Goal: Complete application form

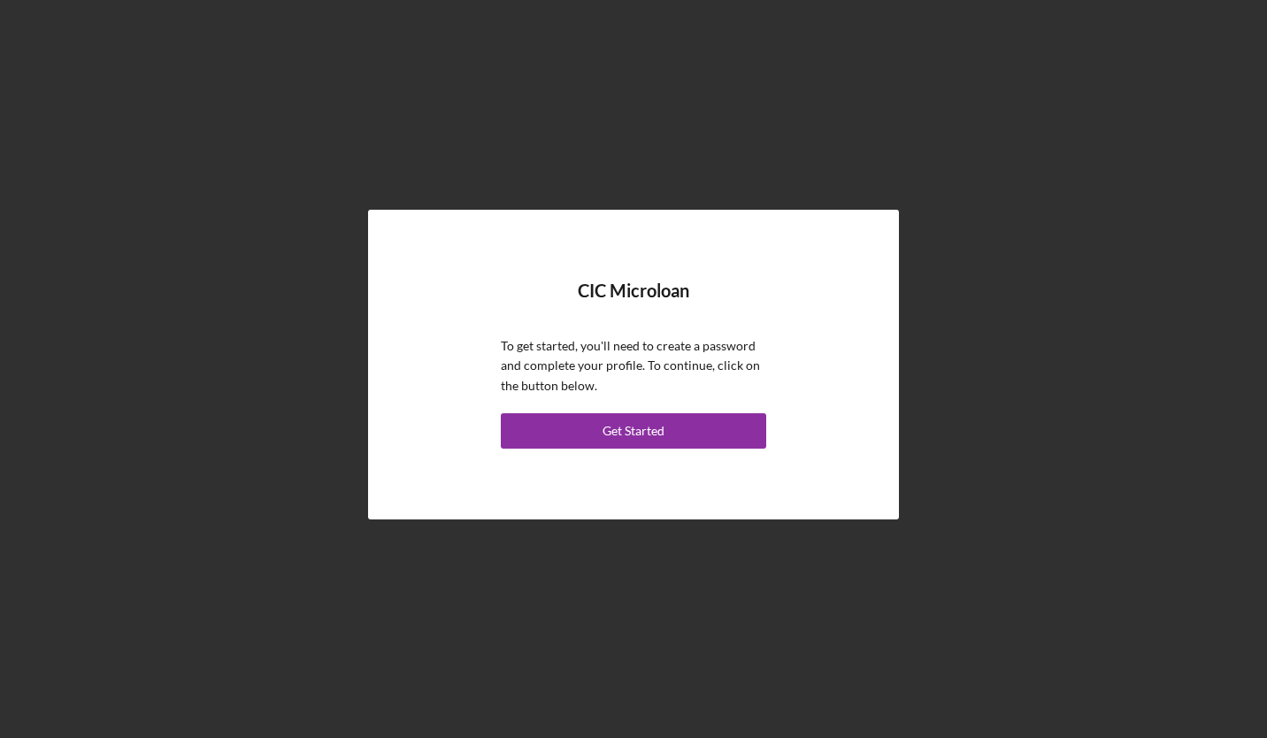
click at [644, 435] on div "Get Started" at bounding box center [633, 430] width 62 height 35
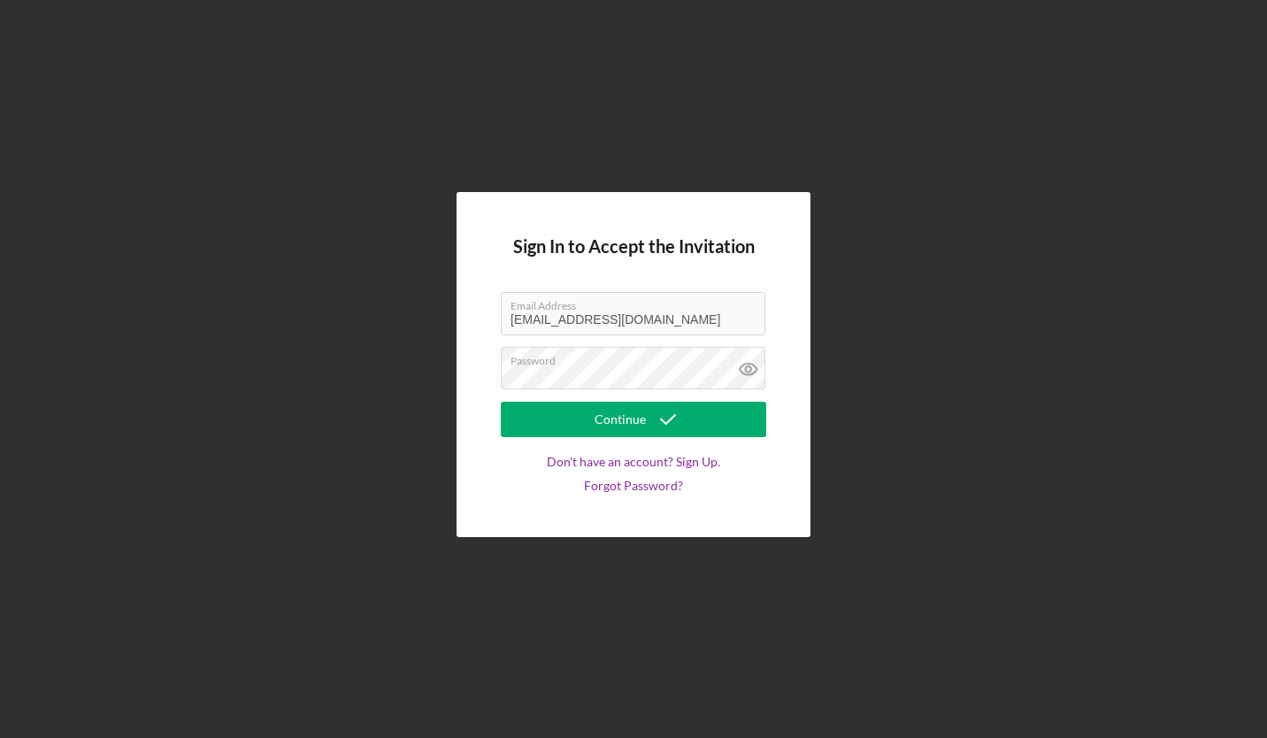
click at [750, 368] on icon at bounding box center [747, 368] width 5 height 5
click at [673, 417] on icon "submit" at bounding box center [668, 419] width 44 height 44
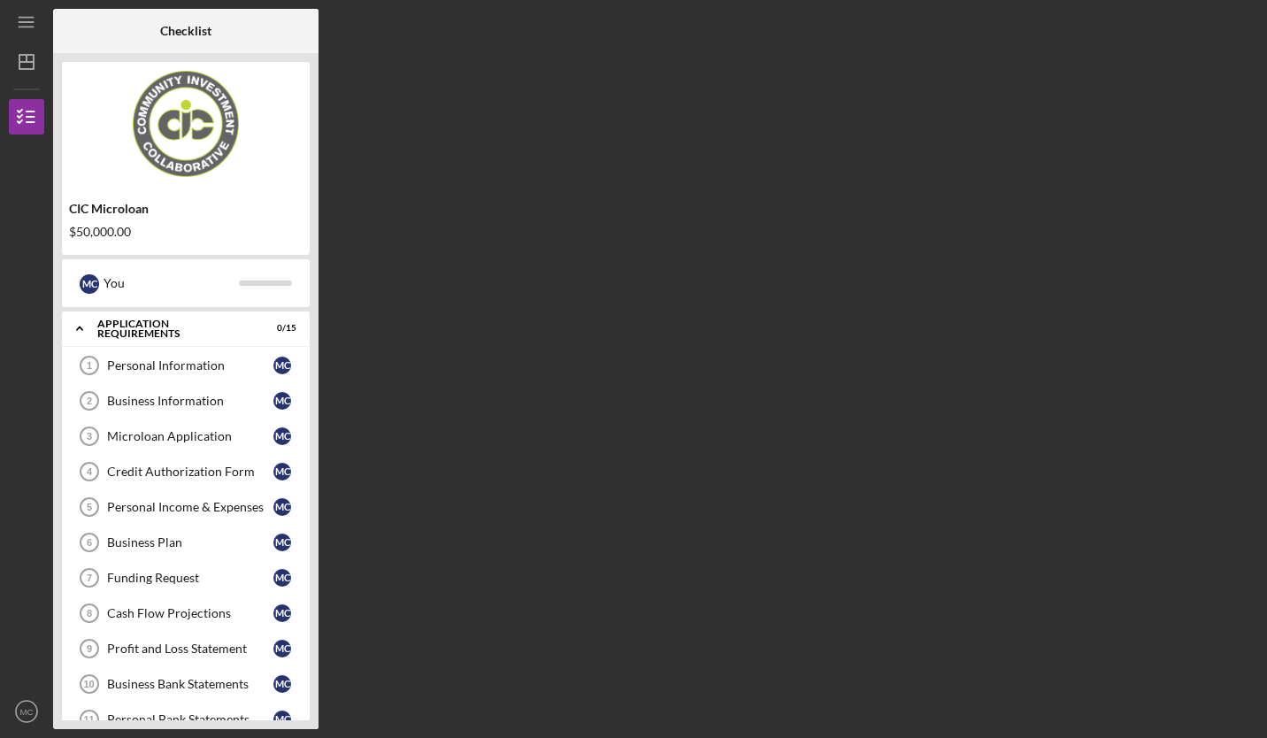
click at [218, 364] on div "Personal Information" at bounding box center [190, 365] width 166 height 14
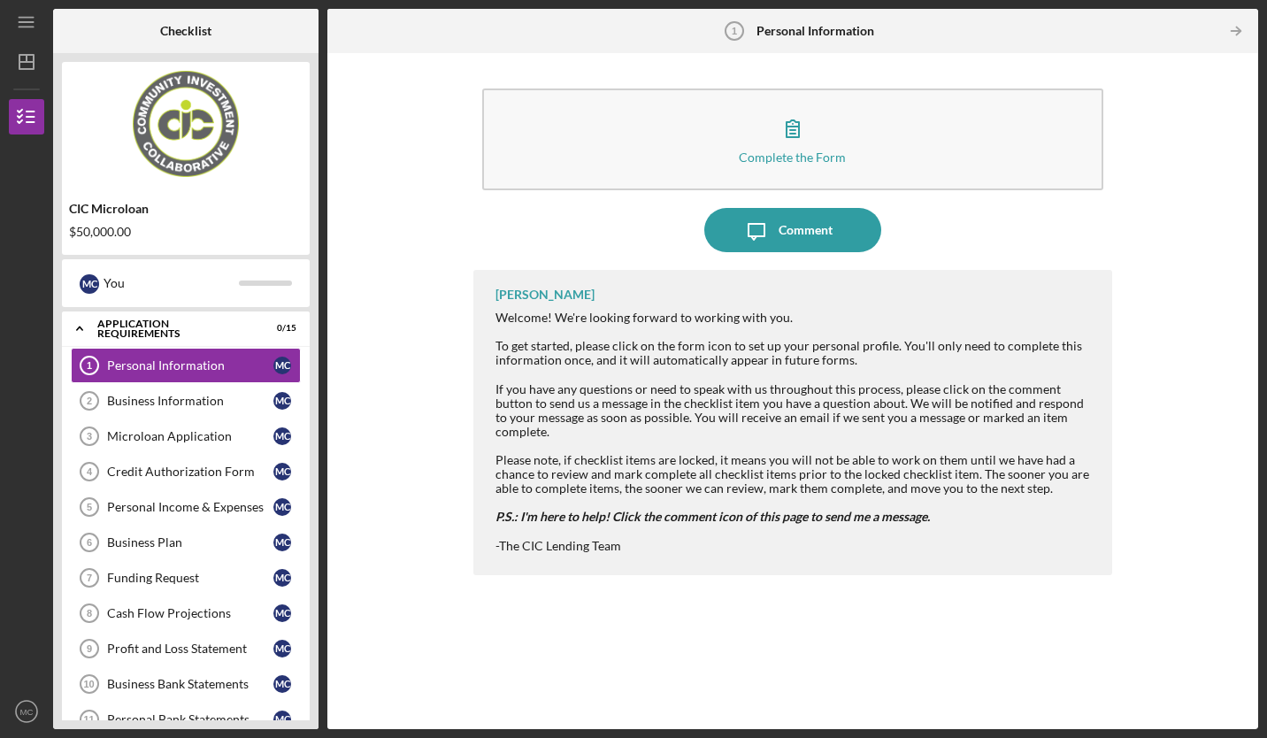
click at [210, 398] on div "Business Information" at bounding box center [190, 401] width 166 height 14
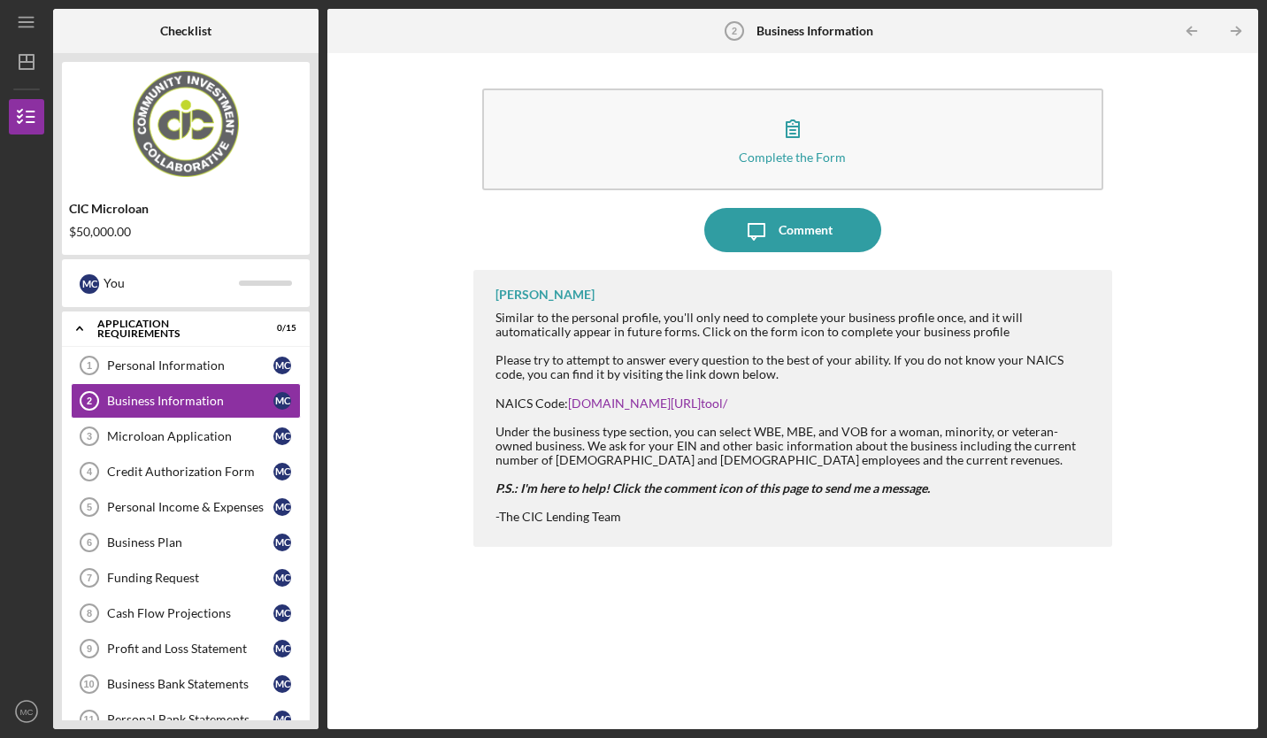
click at [212, 368] on div "Personal Information" at bounding box center [190, 365] width 166 height 14
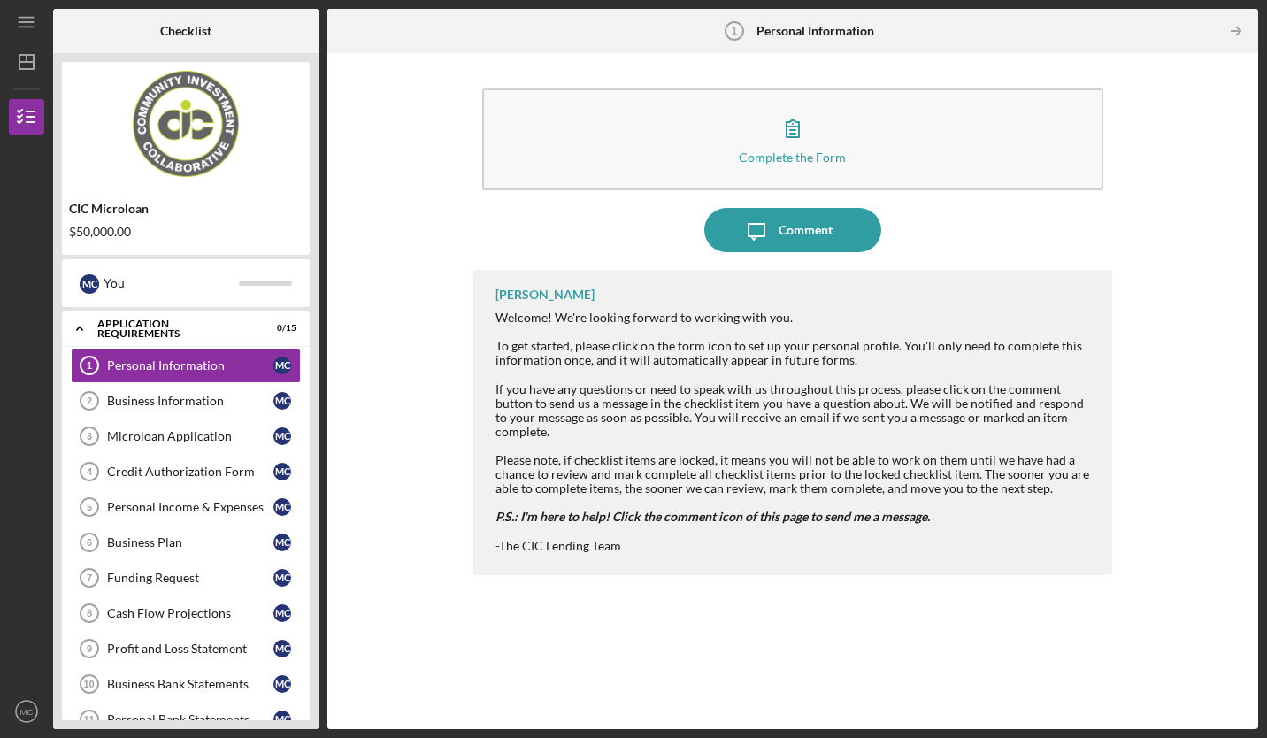
click at [809, 123] on icon "button" at bounding box center [792, 128] width 44 height 44
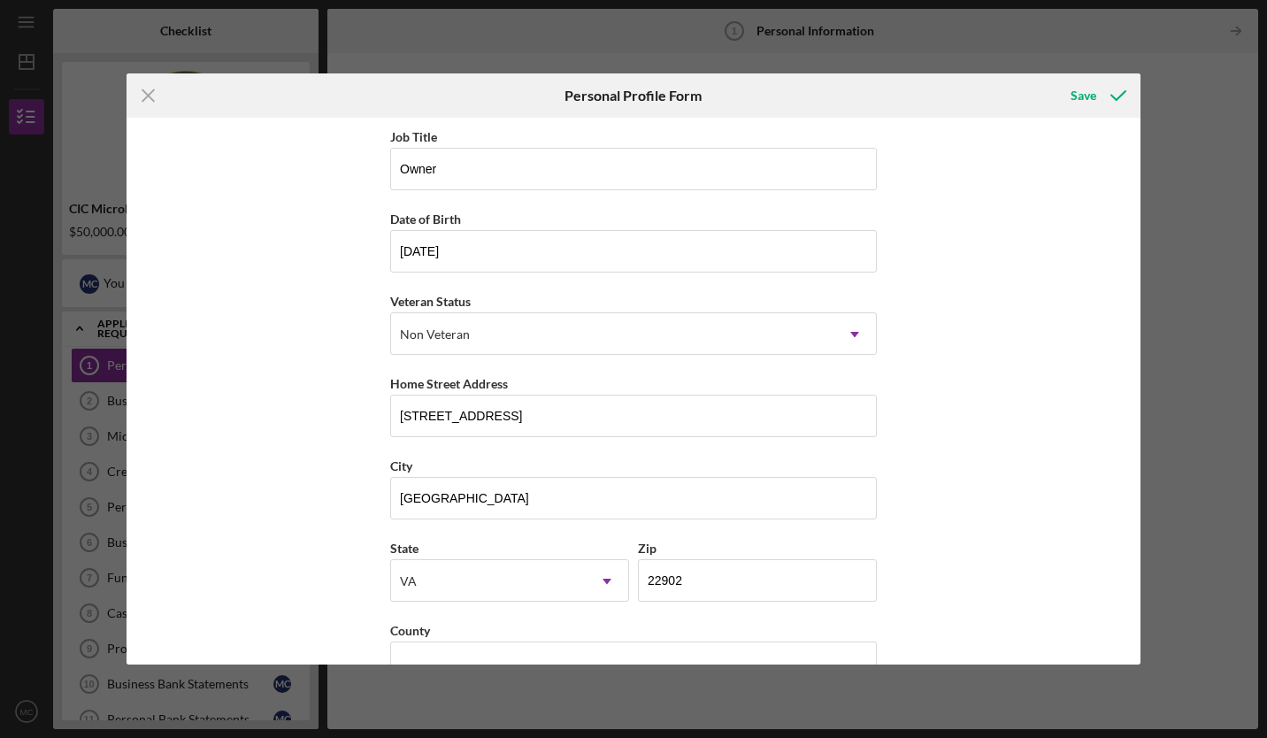
scroll to position [130, 0]
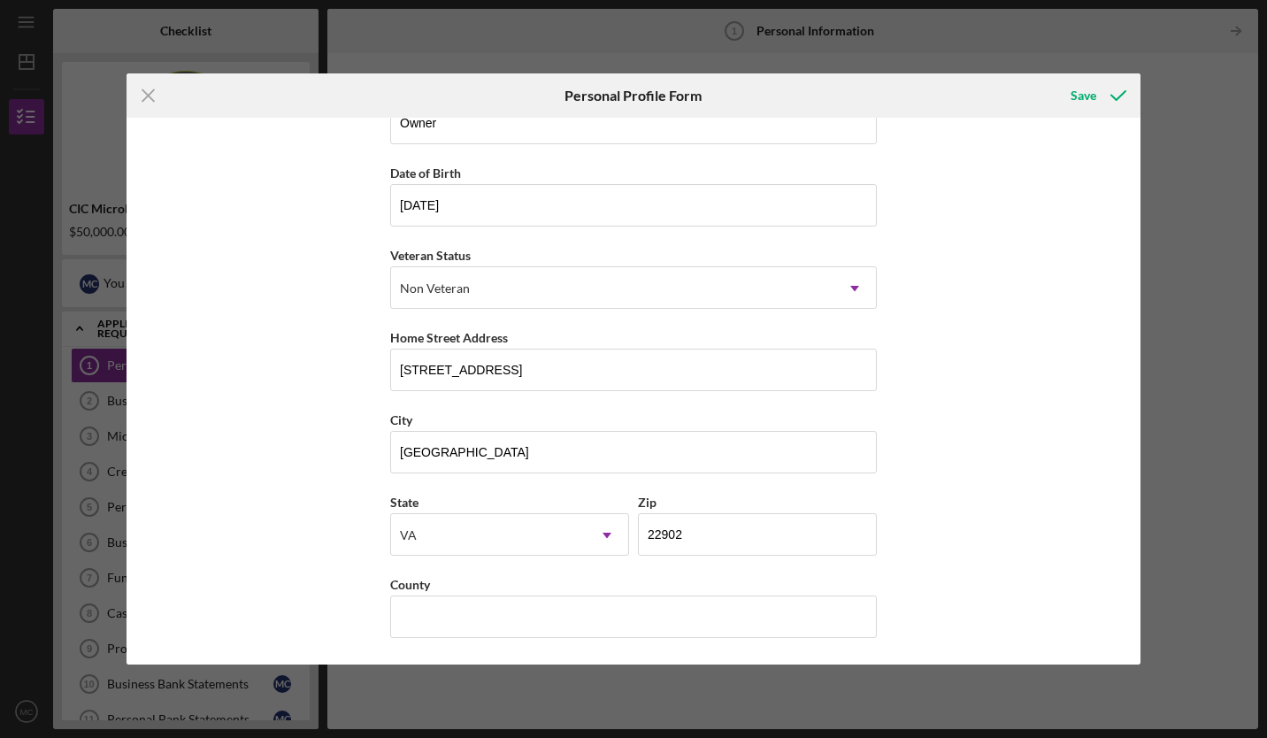
click at [1096, 102] on icon "submit" at bounding box center [1118, 95] width 44 height 44
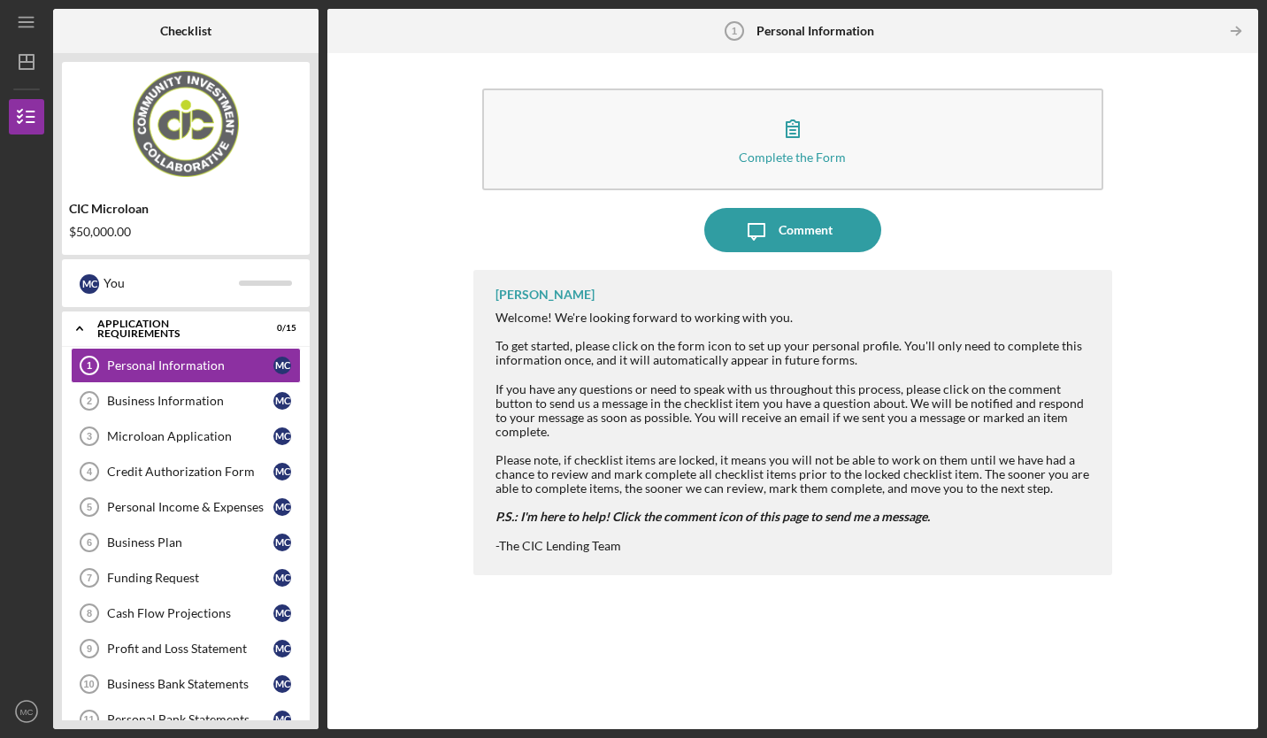
click at [281, 402] on div "M C" at bounding box center [282, 401] width 18 height 18
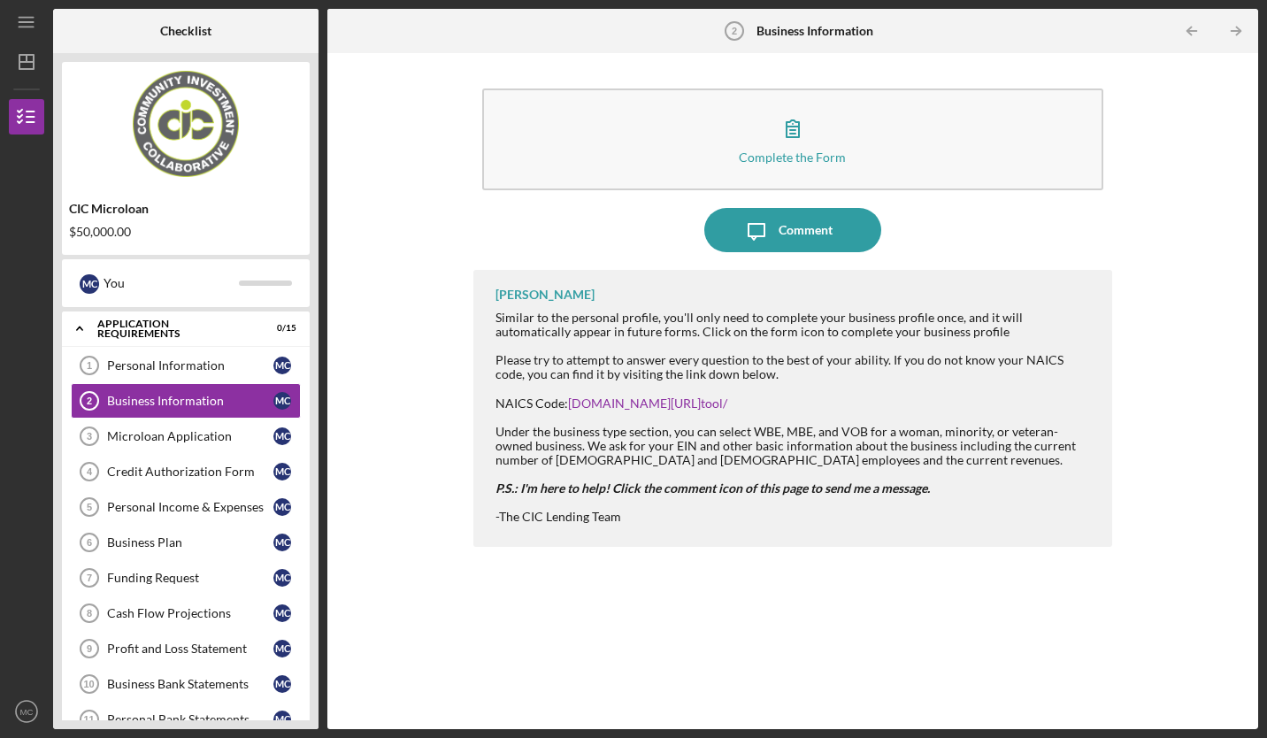
click at [776, 134] on icon "button" at bounding box center [792, 128] width 44 height 44
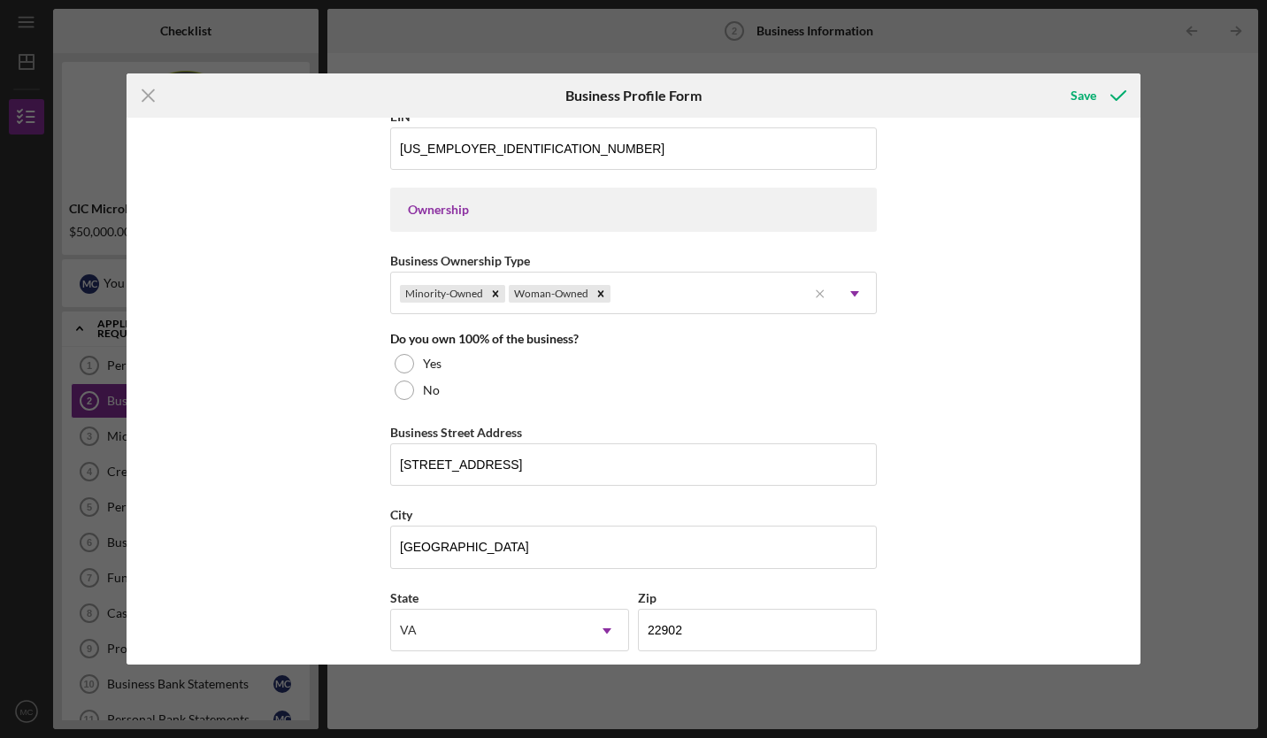
scroll to position [756, 0]
click at [407, 356] on div at bounding box center [404, 362] width 19 height 19
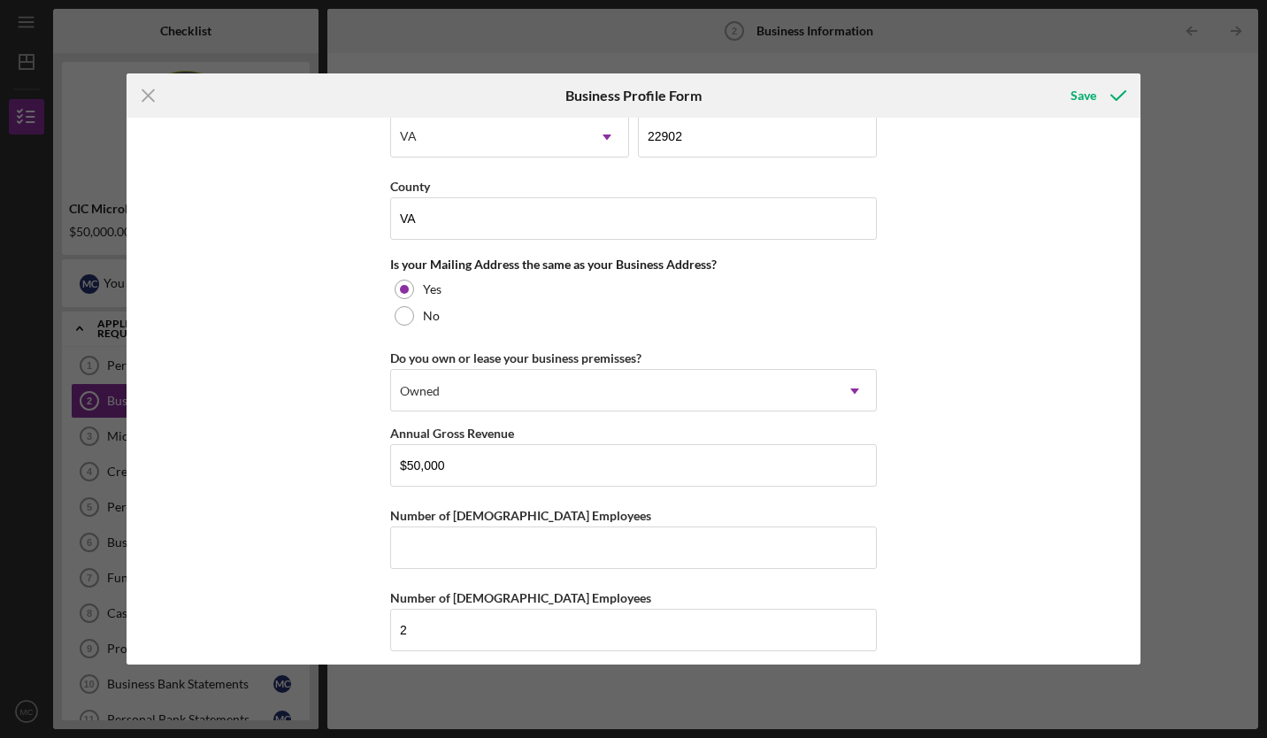
scroll to position [1262, 0]
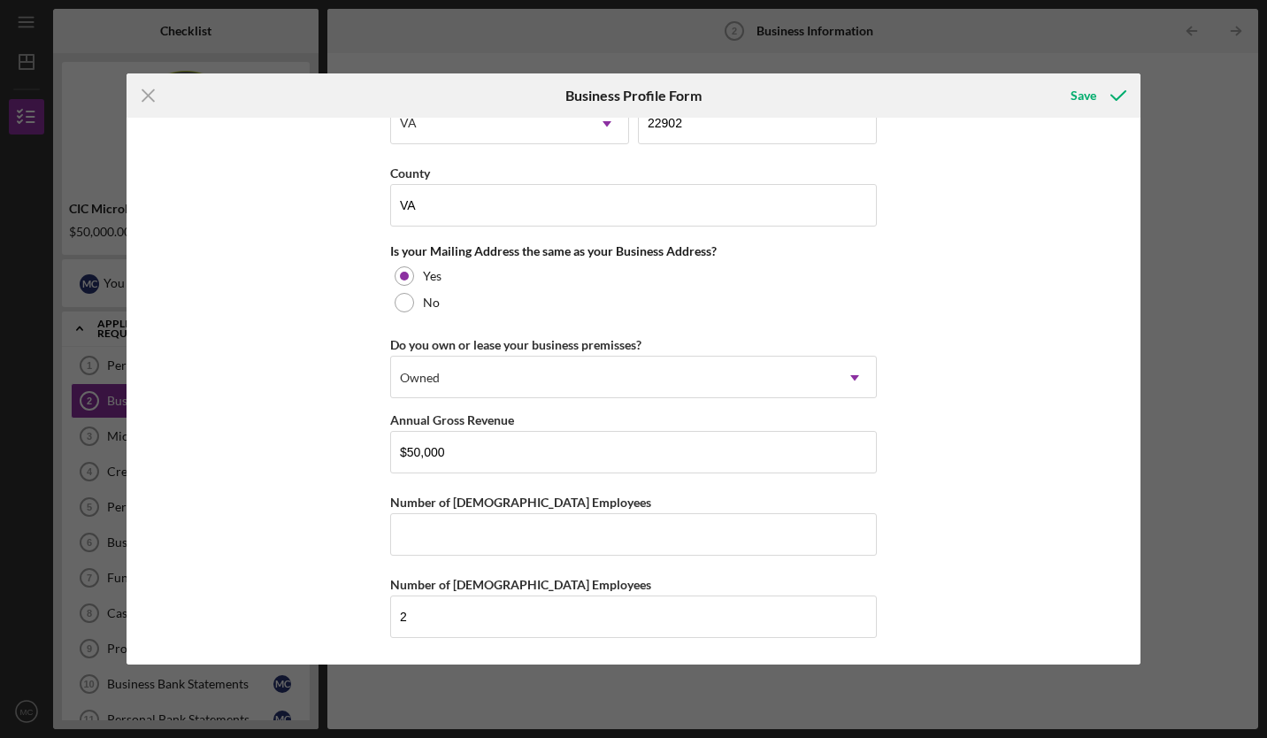
click at [1102, 94] on icon "submit" at bounding box center [1118, 95] width 44 height 44
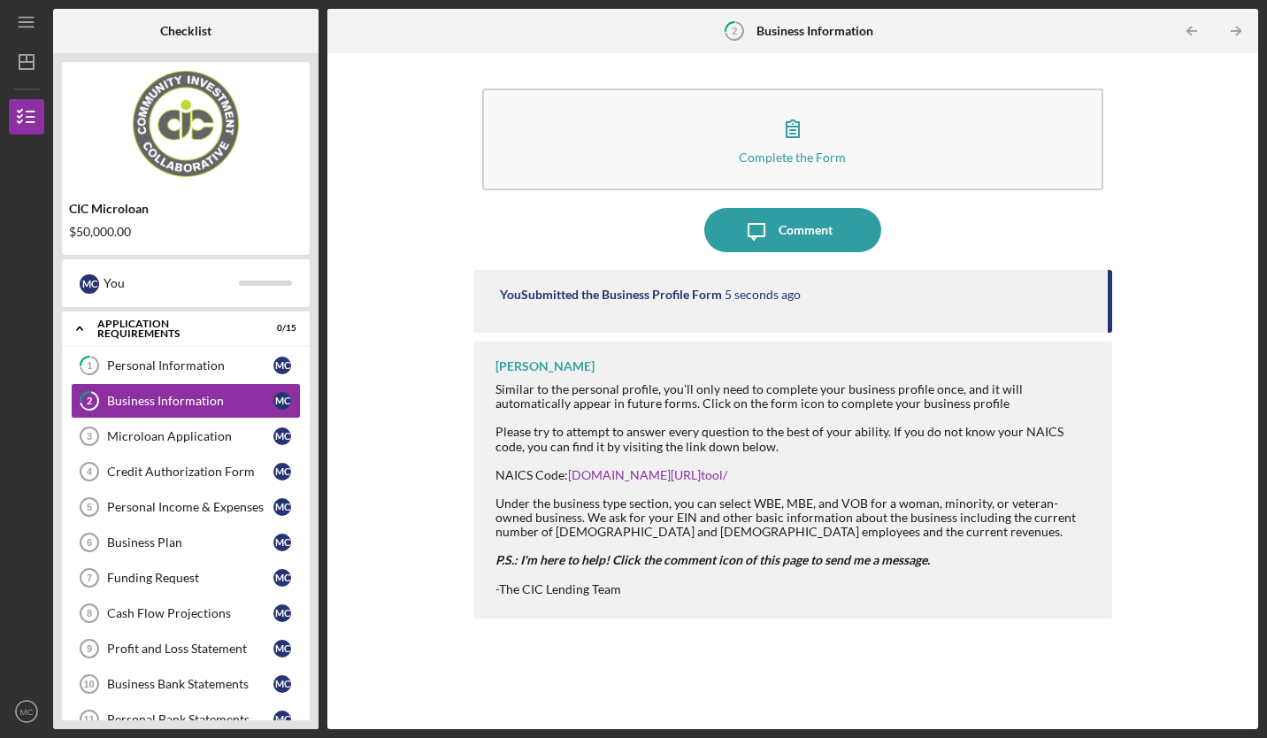
click at [223, 440] on div "Microloan Application" at bounding box center [190, 436] width 166 height 14
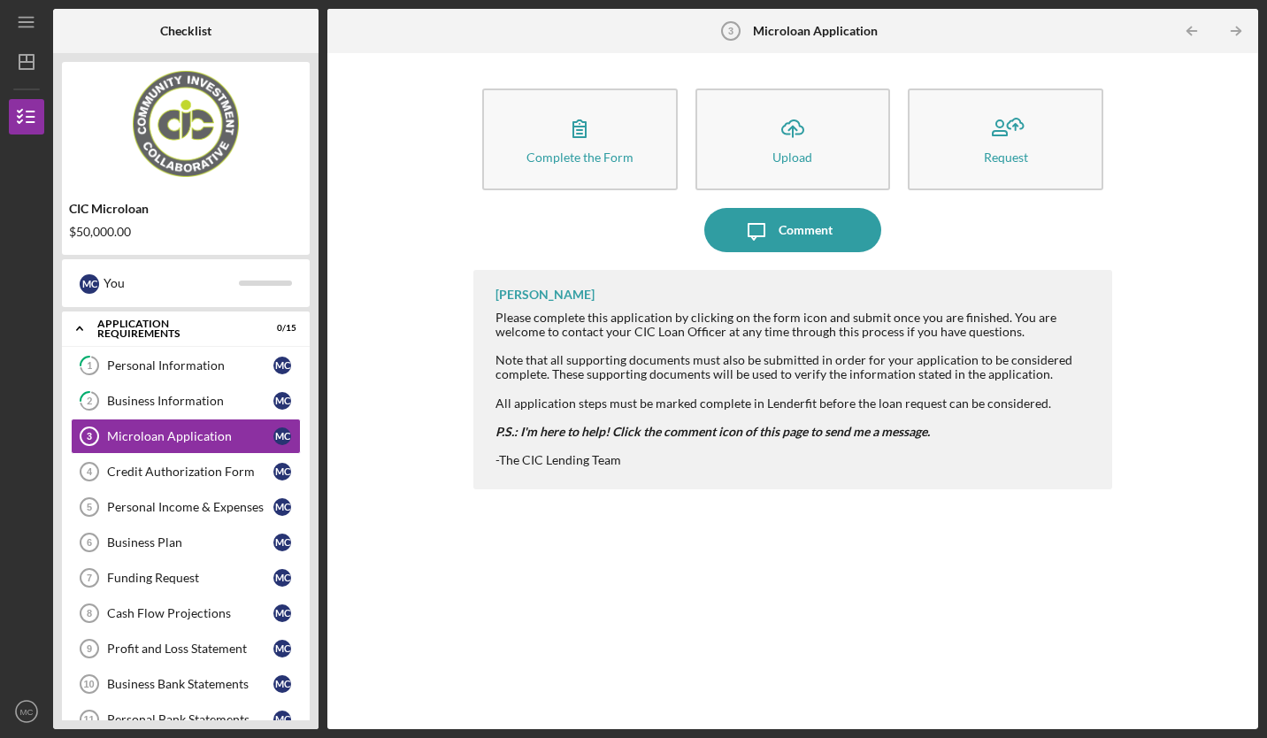
click at [576, 154] on div "Complete the Form" at bounding box center [579, 156] width 107 height 13
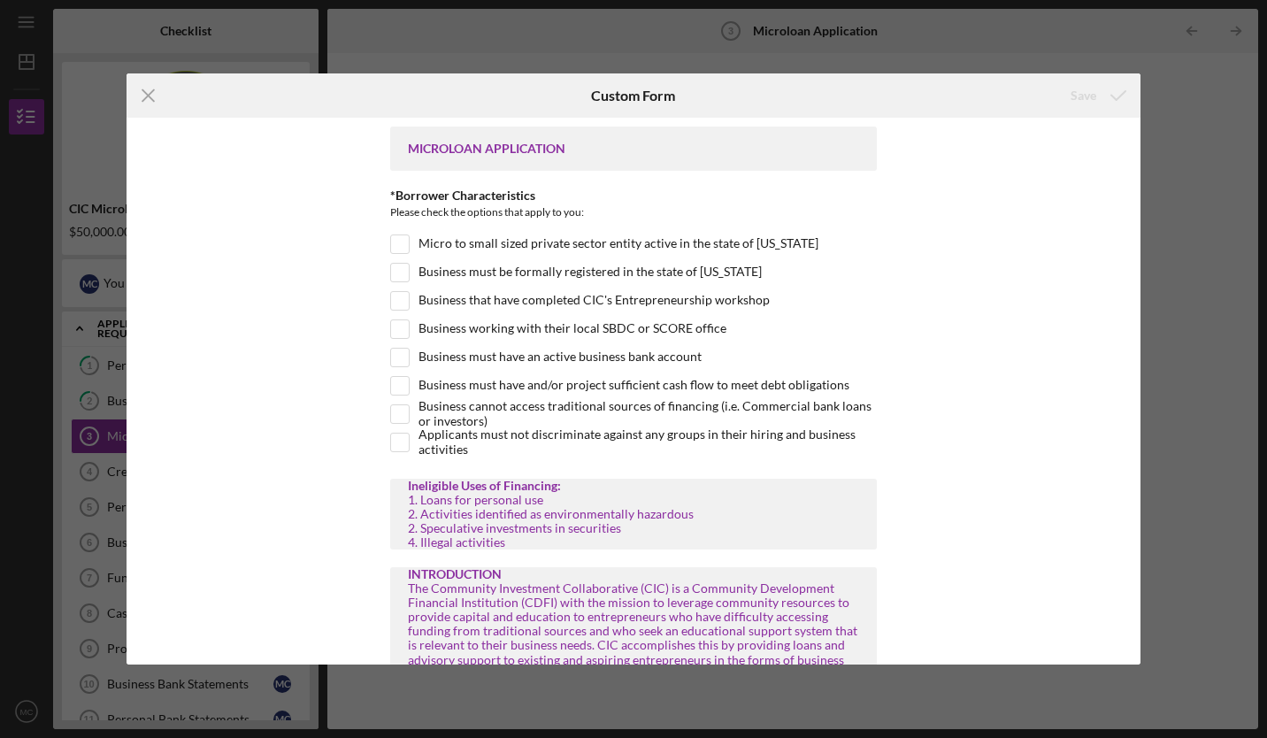
click at [394, 275] on input "Business must be formally registered in the state of [US_STATE]" at bounding box center [400, 273] width 18 height 18
checkbox input "true"
click at [395, 298] on input "Business that have completed CIC's Entrepreneurship workshop" at bounding box center [400, 301] width 18 height 18
checkbox input "true"
click at [400, 362] on input "Business must have an active business bank account" at bounding box center [400, 358] width 18 height 18
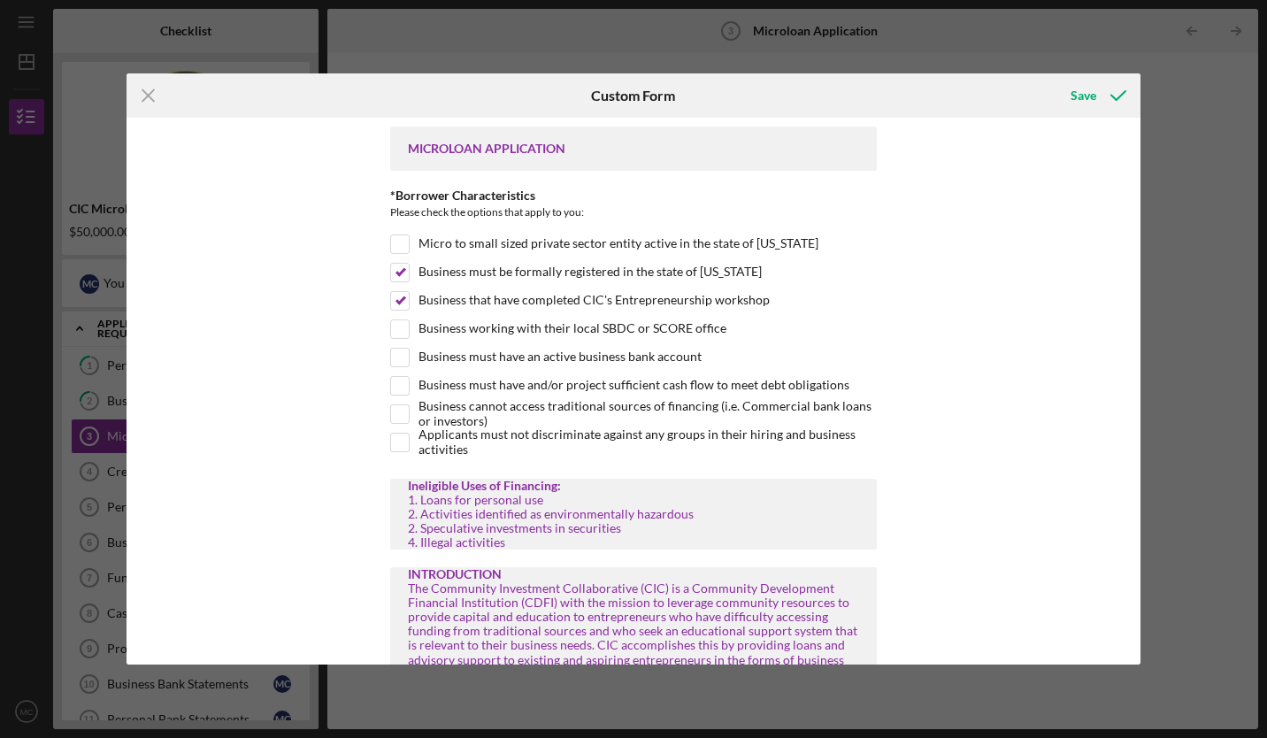
checkbox input "true"
click at [400, 391] on input "Business must have and/or project sufficient cash flow to meet debt obligations" at bounding box center [400, 386] width 18 height 18
checkbox input "true"
click at [391, 450] on input "Applicants must not discriminate against any groups in their hiring and busines…" at bounding box center [400, 442] width 18 height 18
checkbox input "true"
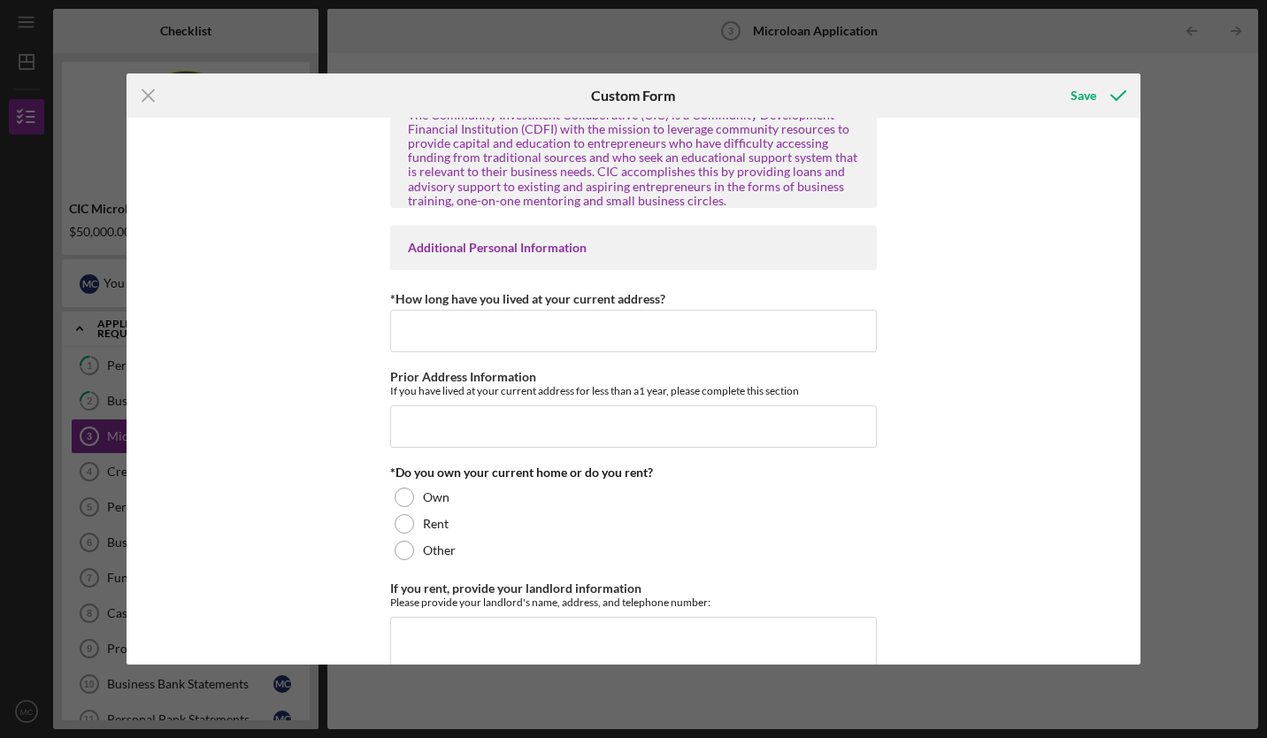
scroll to position [473, 0]
click at [571, 334] on input "*How long have you lived at your current address?" at bounding box center [633, 331] width 486 height 42
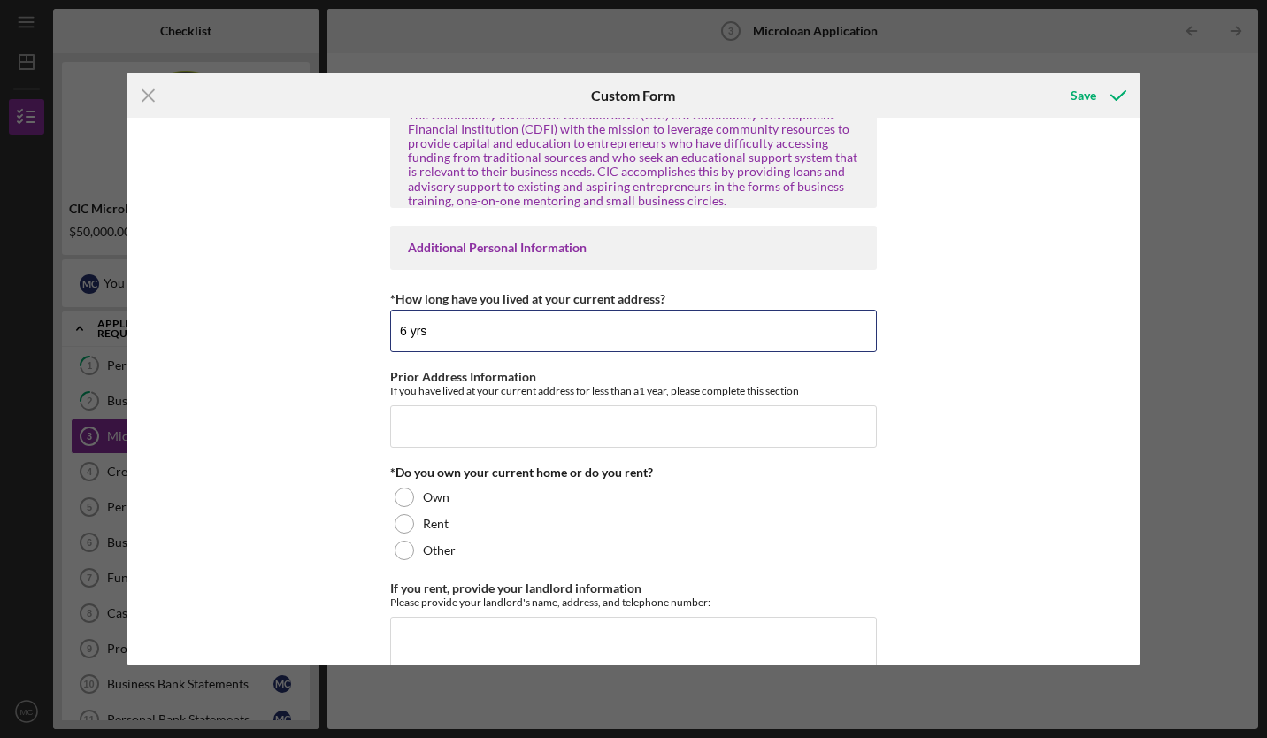
type input "6 yrs"
click at [402, 551] on div at bounding box center [404, 549] width 19 height 19
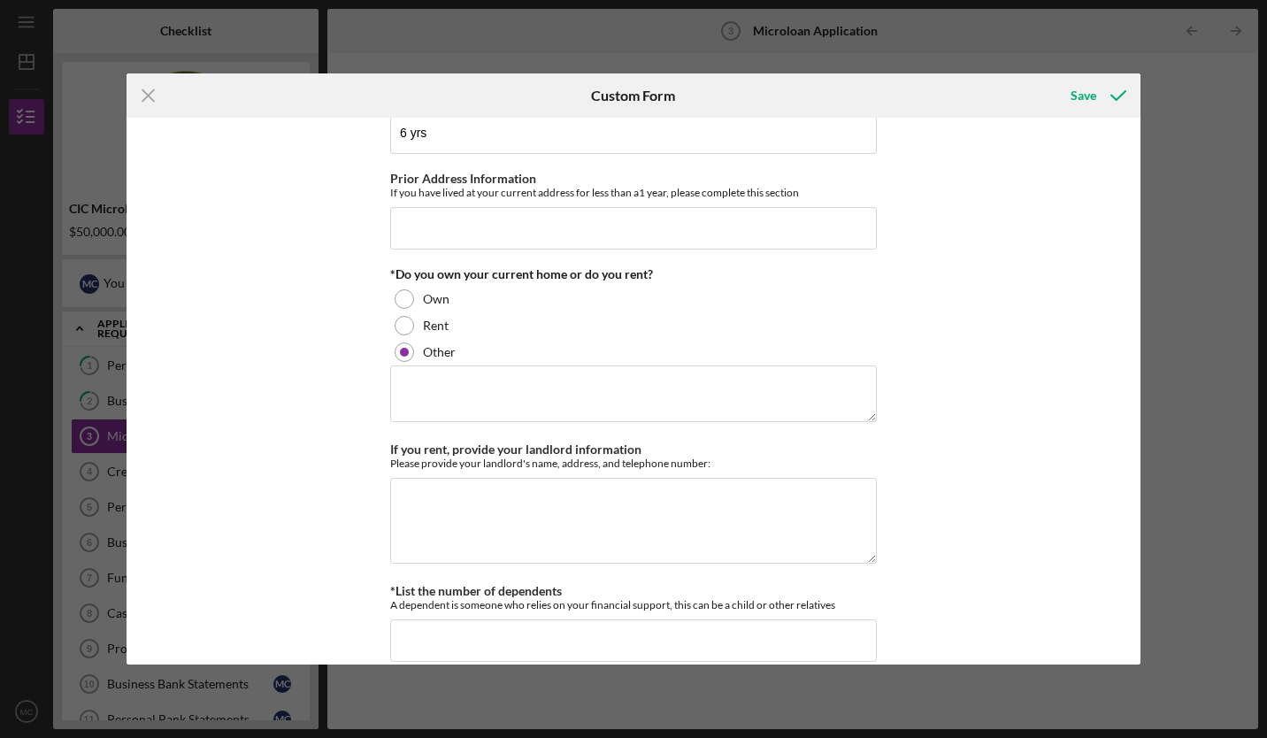
scroll to position [670, 0]
click at [419, 382] on textarea at bounding box center [633, 395] width 486 height 57
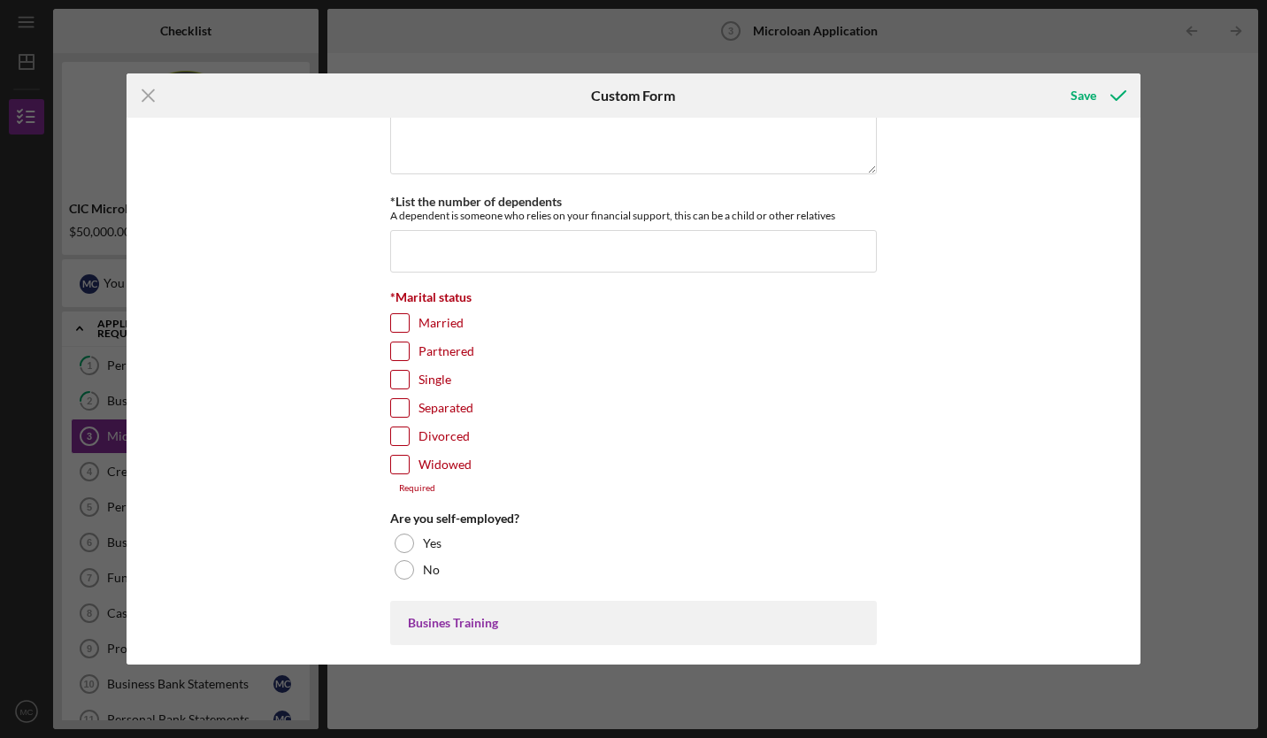
scroll to position [1064, 0]
type textarea "live with my partner"
click at [393, 379] on input "Single" at bounding box center [400, 376] width 18 height 18
checkbox input "true"
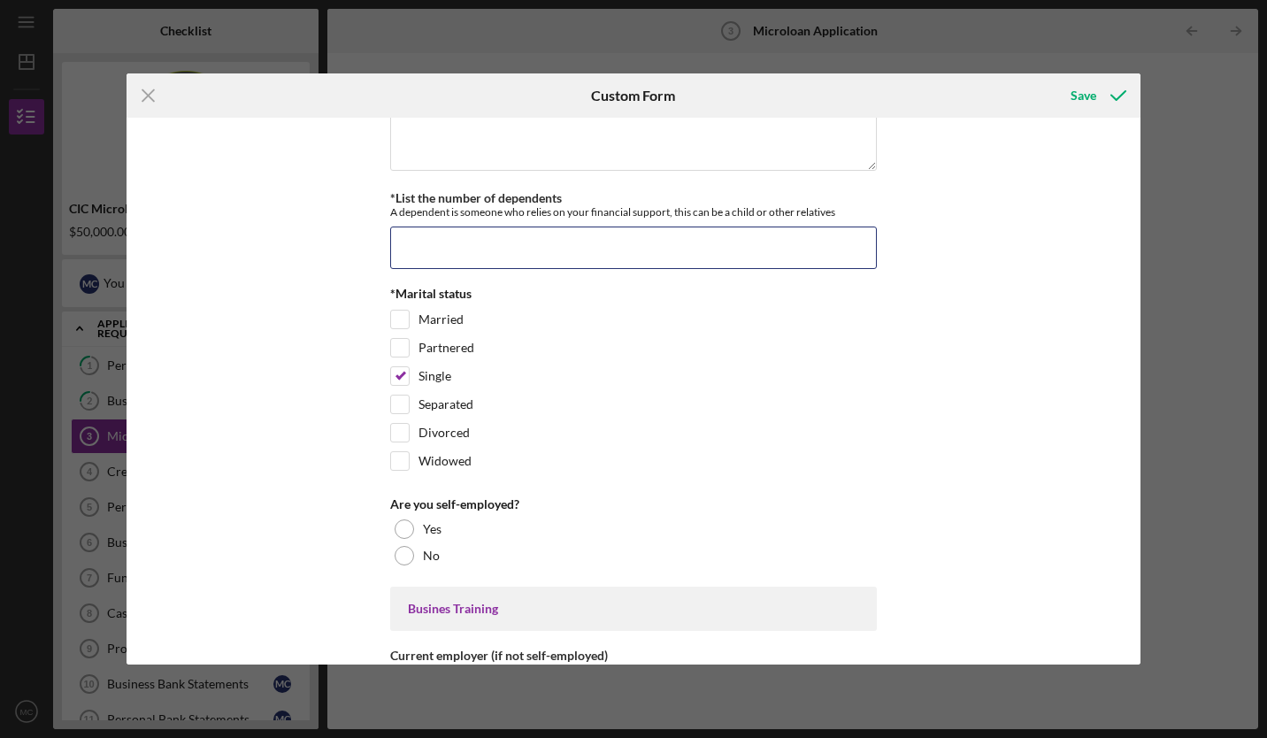
click at [415, 242] on input "*List the number of dependents" at bounding box center [633, 247] width 486 height 42
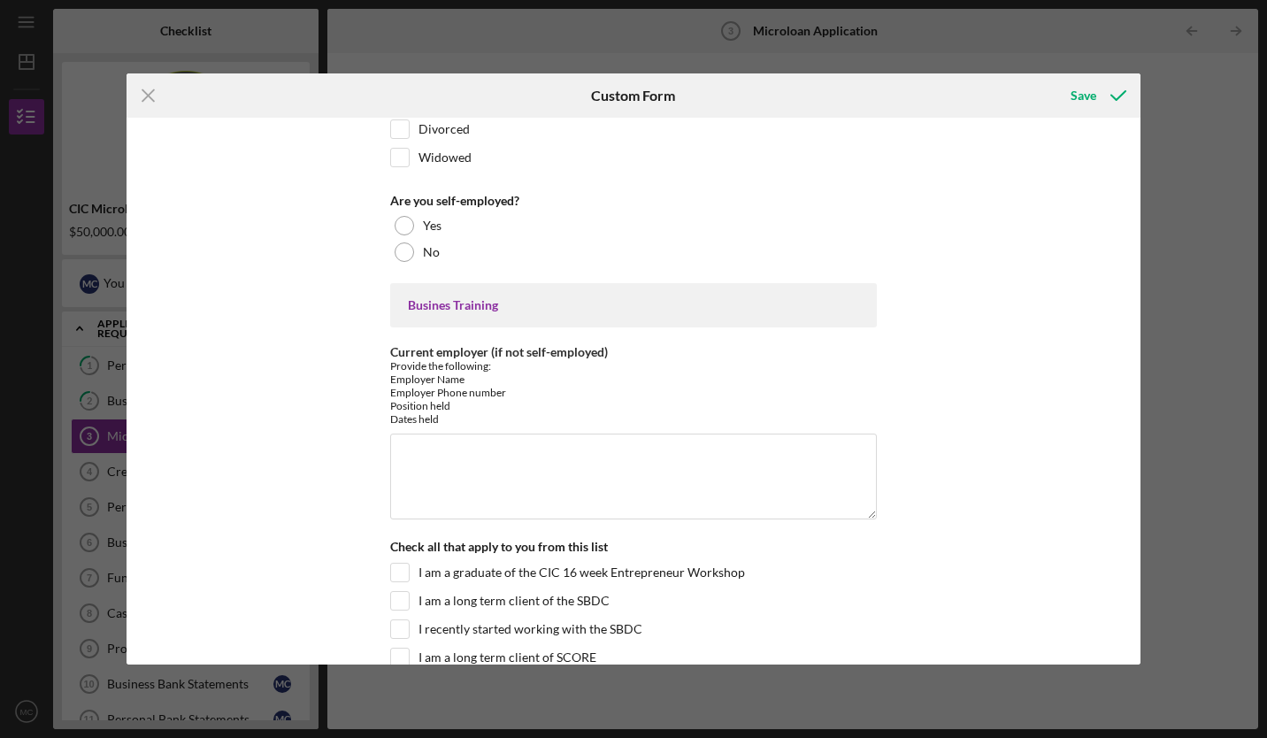
scroll to position [1374, 0]
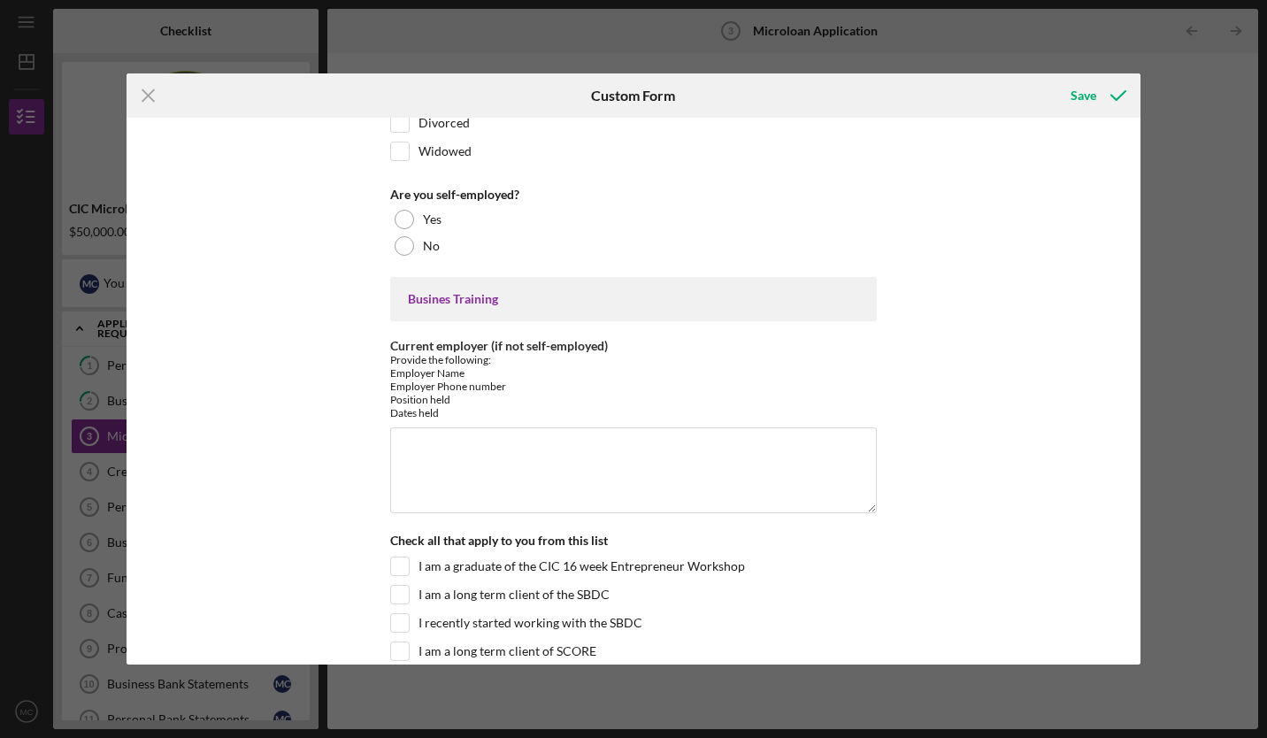
type input "1"
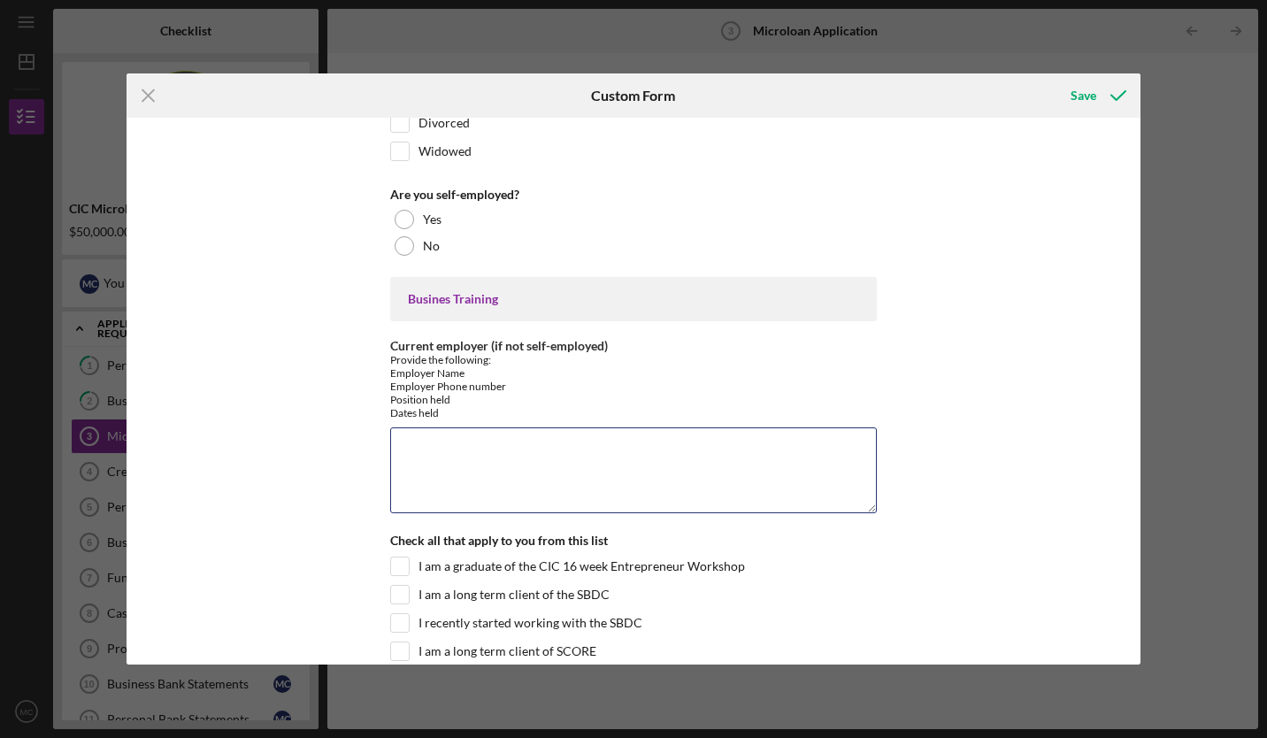
click at [536, 454] on textarea "Current employer (if not self-employed)" at bounding box center [633, 469] width 486 height 85
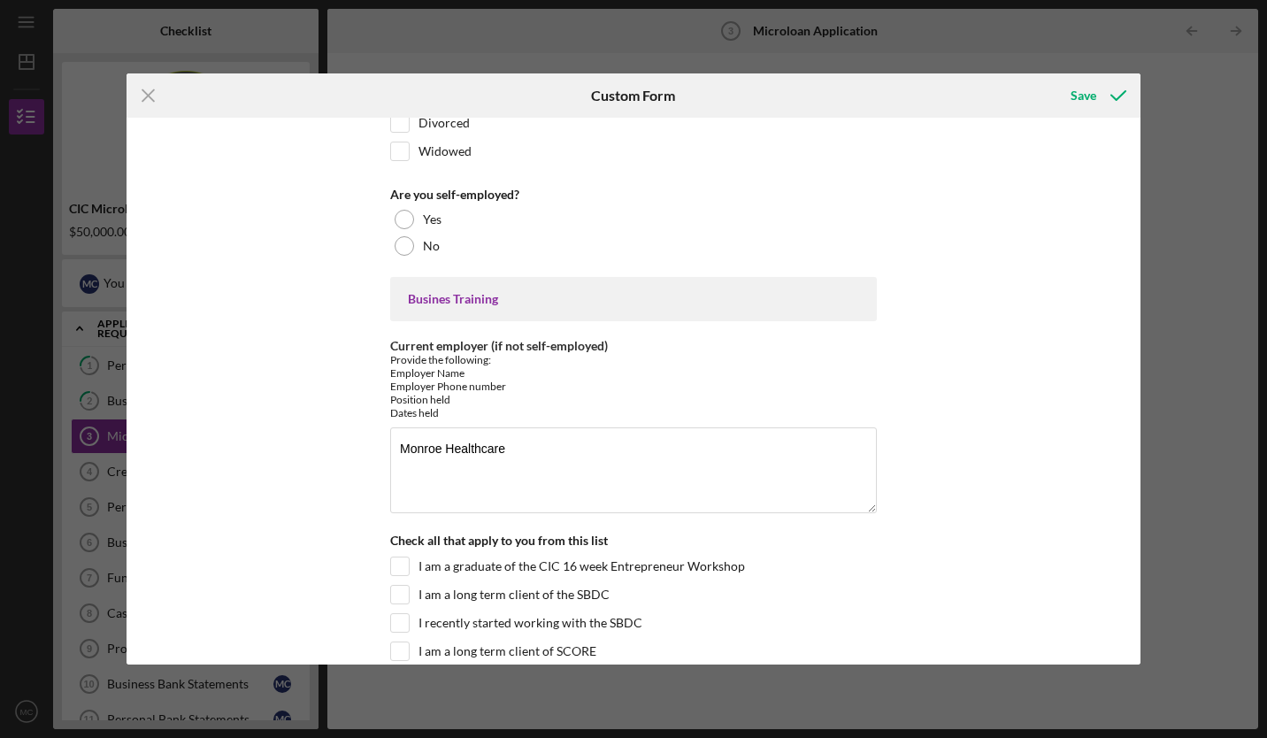
click at [395, 218] on div at bounding box center [404, 219] width 19 height 19
click at [405, 255] on div "No" at bounding box center [633, 246] width 486 height 27
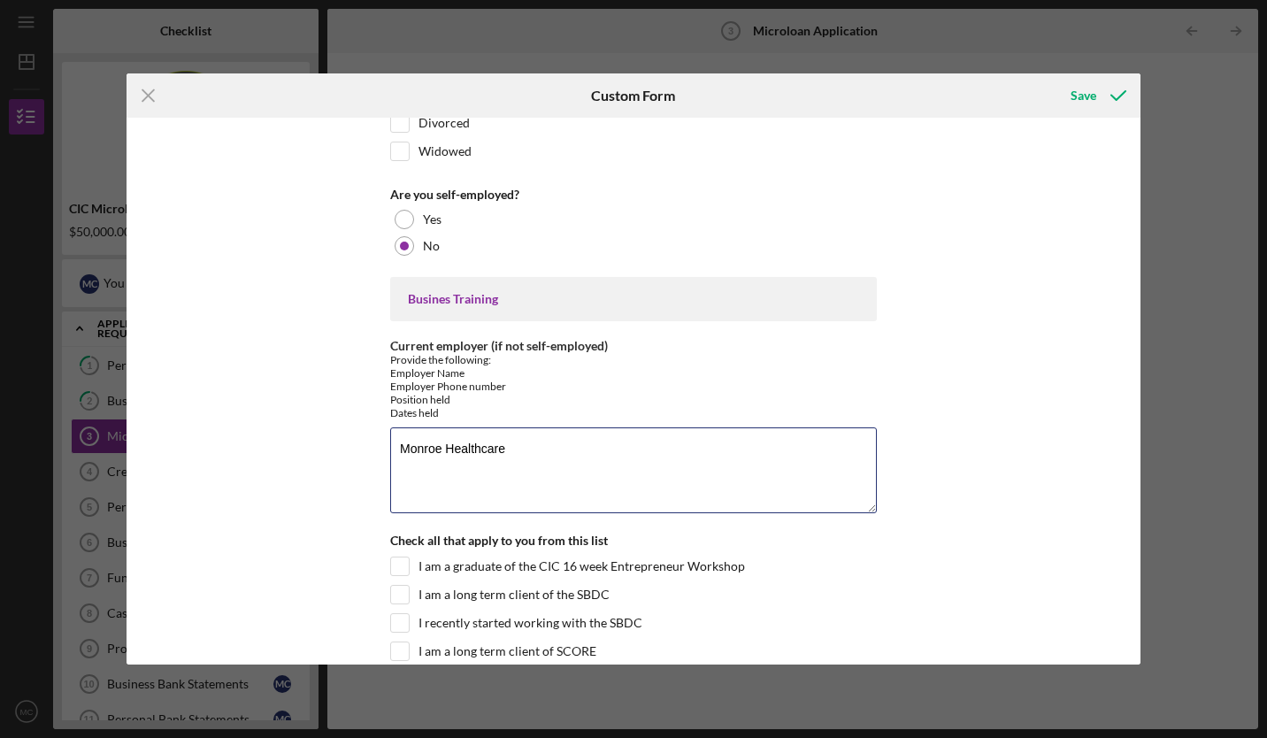
click at [520, 447] on textarea "Monroe Healthcare" at bounding box center [633, 469] width 486 height 85
type textarea "Monroe Healthcare 4349737933 Dietary Manger 7/2015-10/2025"
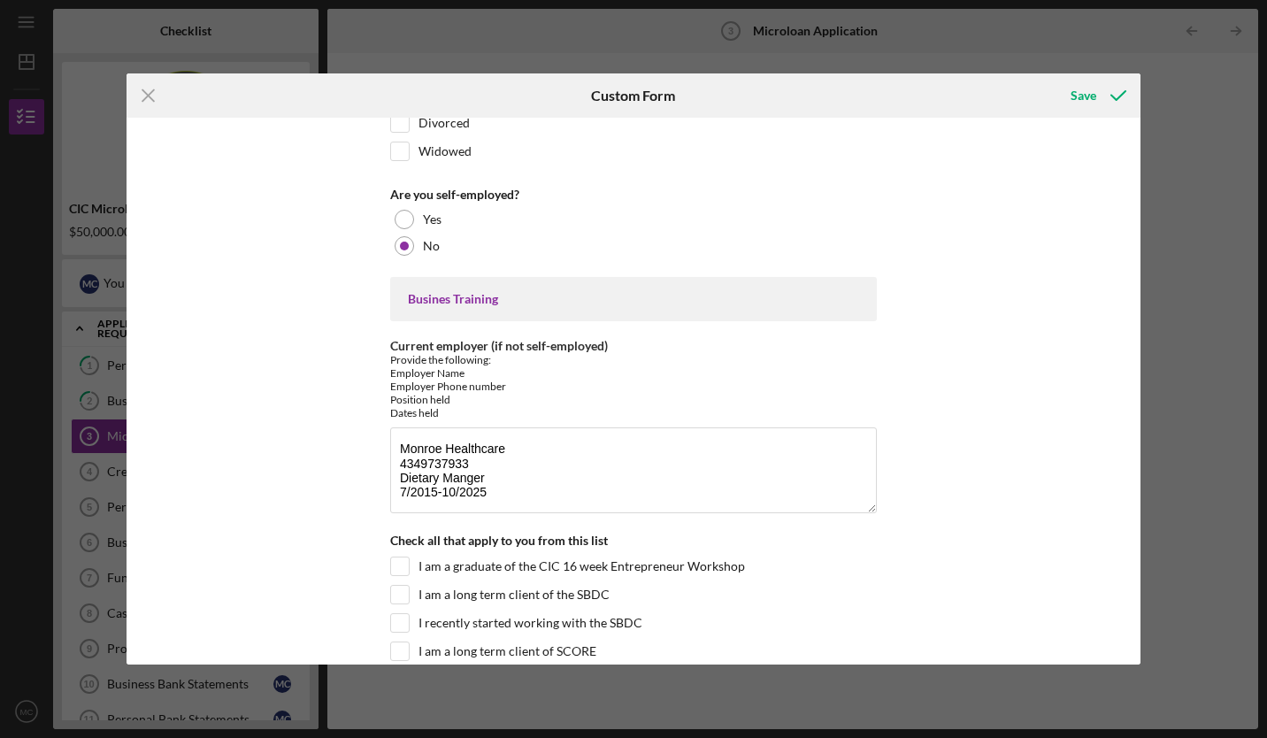
click at [396, 562] on input "I am a graduate of the CIC 16 week Entrepreneur Workshop" at bounding box center [400, 566] width 18 height 18
checkbox input "true"
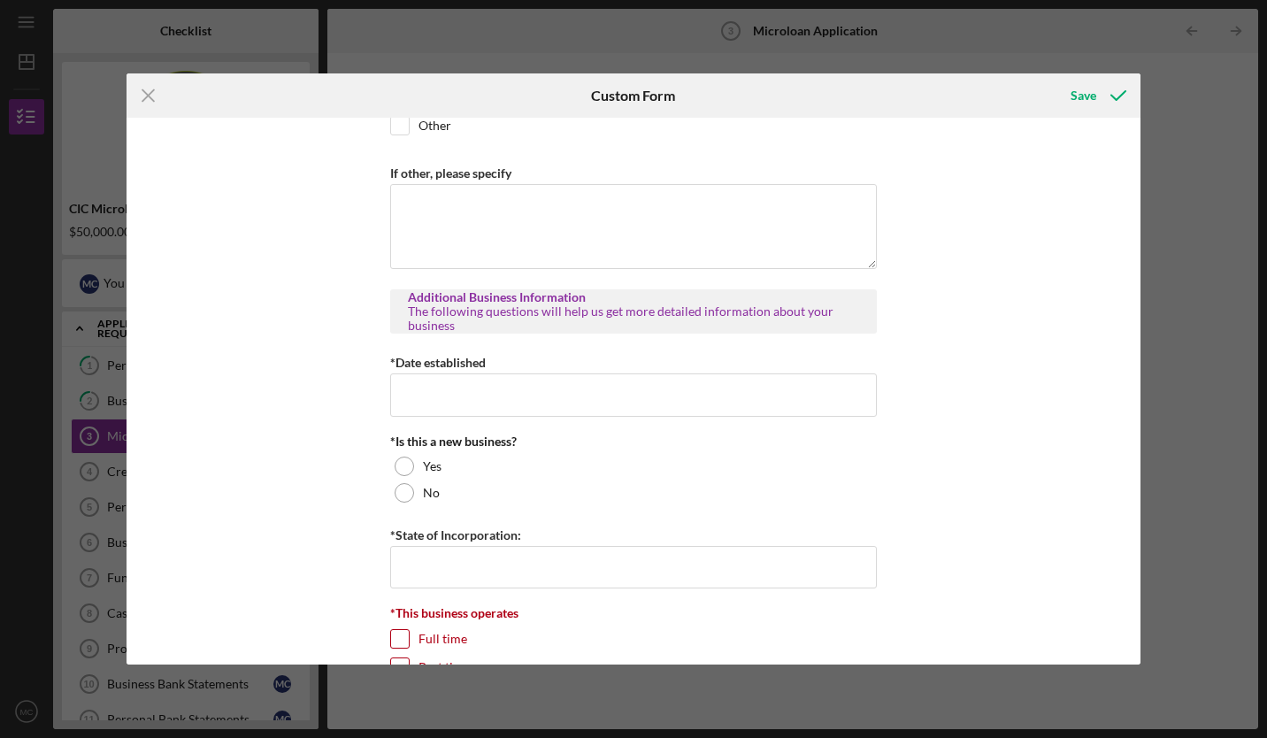
scroll to position [1985, 0]
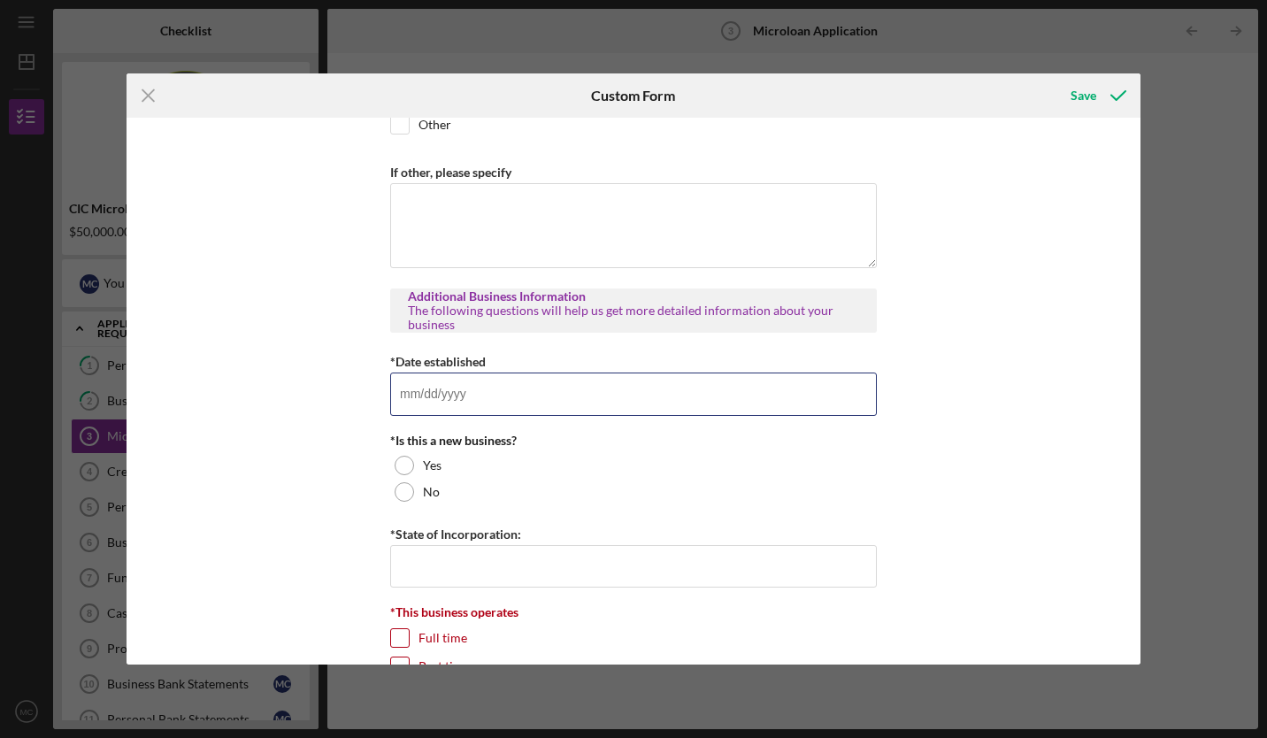
click at [419, 393] on input "*Date established" at bounding box center [633, 393] width 486 height 42
type input "[DATE]"
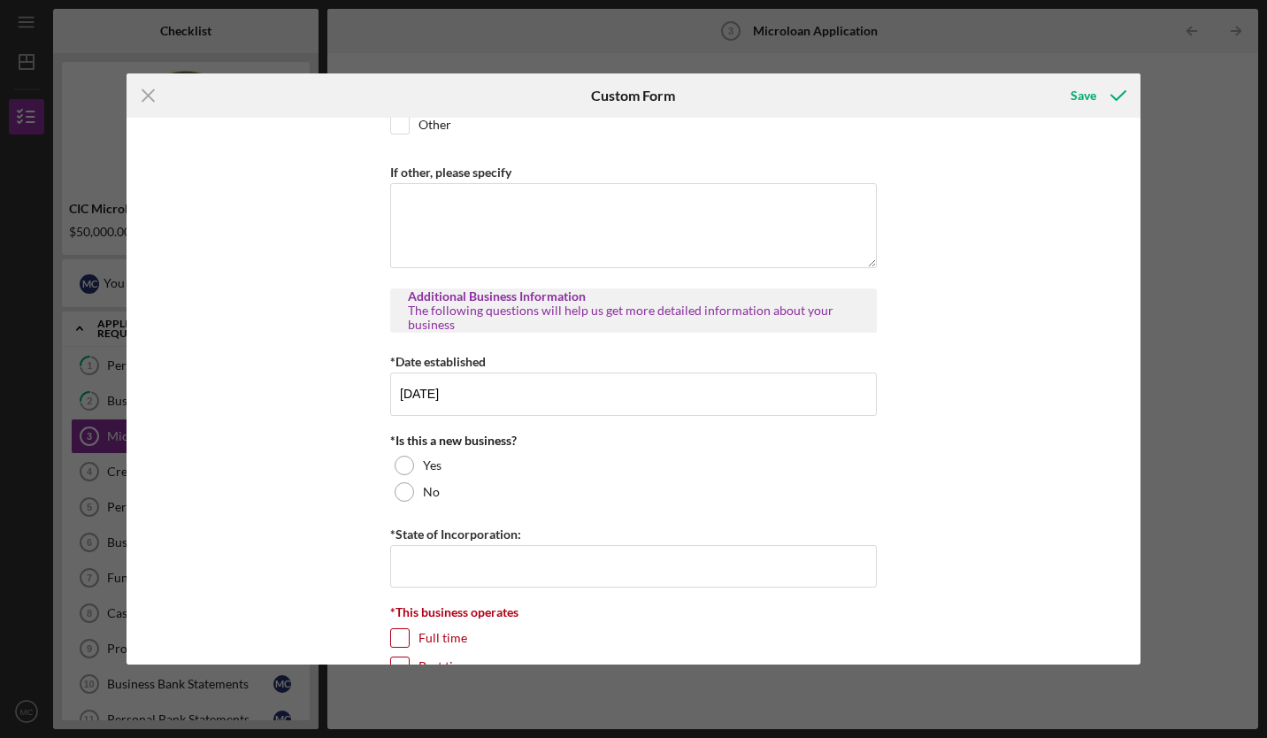
click at [405, 482] on div at bounding box center [404, 491] width 19 height 19
click at [419, 563] on input "*State of Incorporation:" at bounding box center [633, 566] width 486 height 42
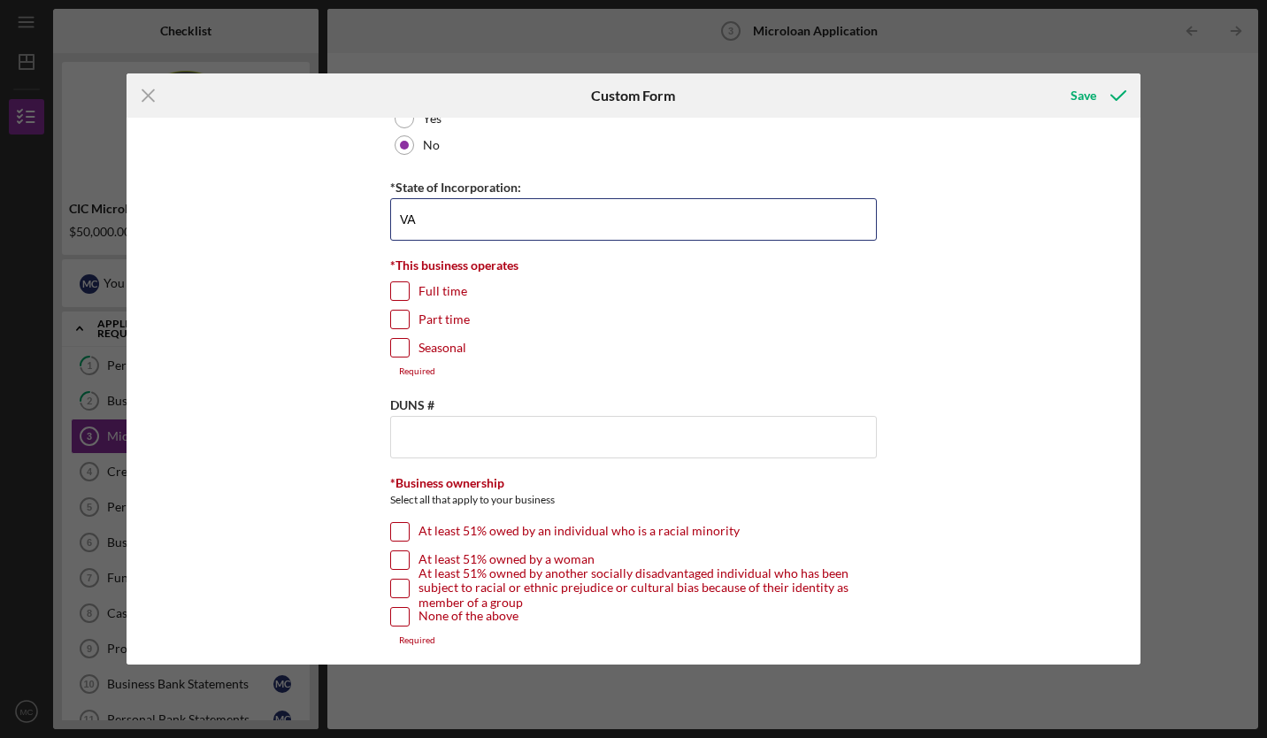
scroll to position [2337, 0]
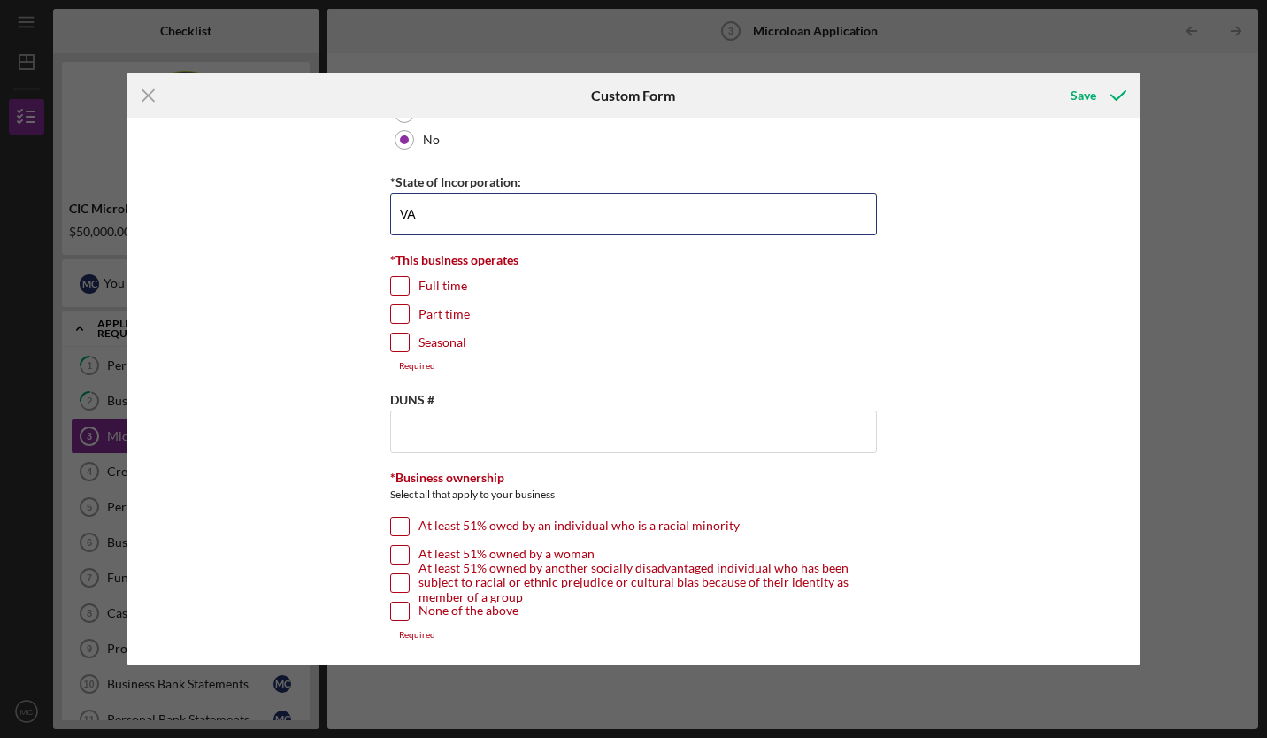
type input "VA"
click at [397, 345] on input "Seasonal" at bounding box center [400, 342] width 18 height 18
checkbox input "true"
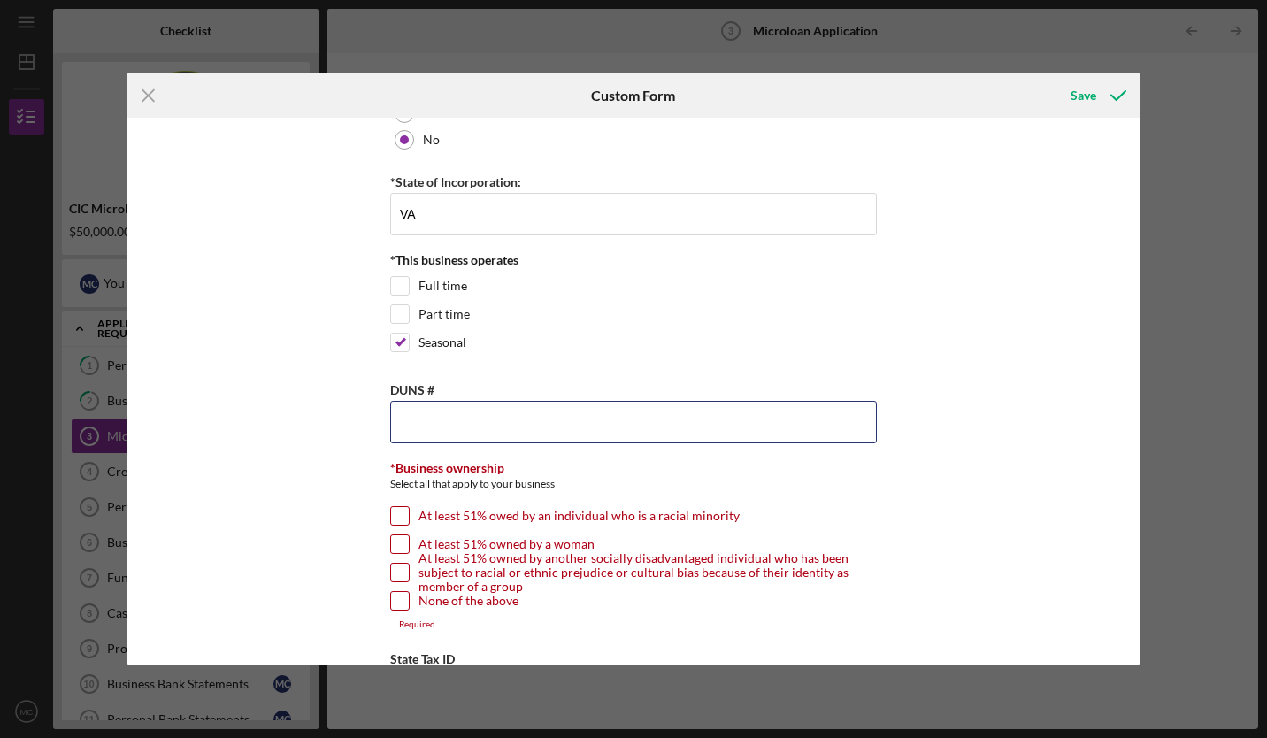
click at [808, 424] on input "DUNS #" at bounding box center [633, 422] width 486 height 42
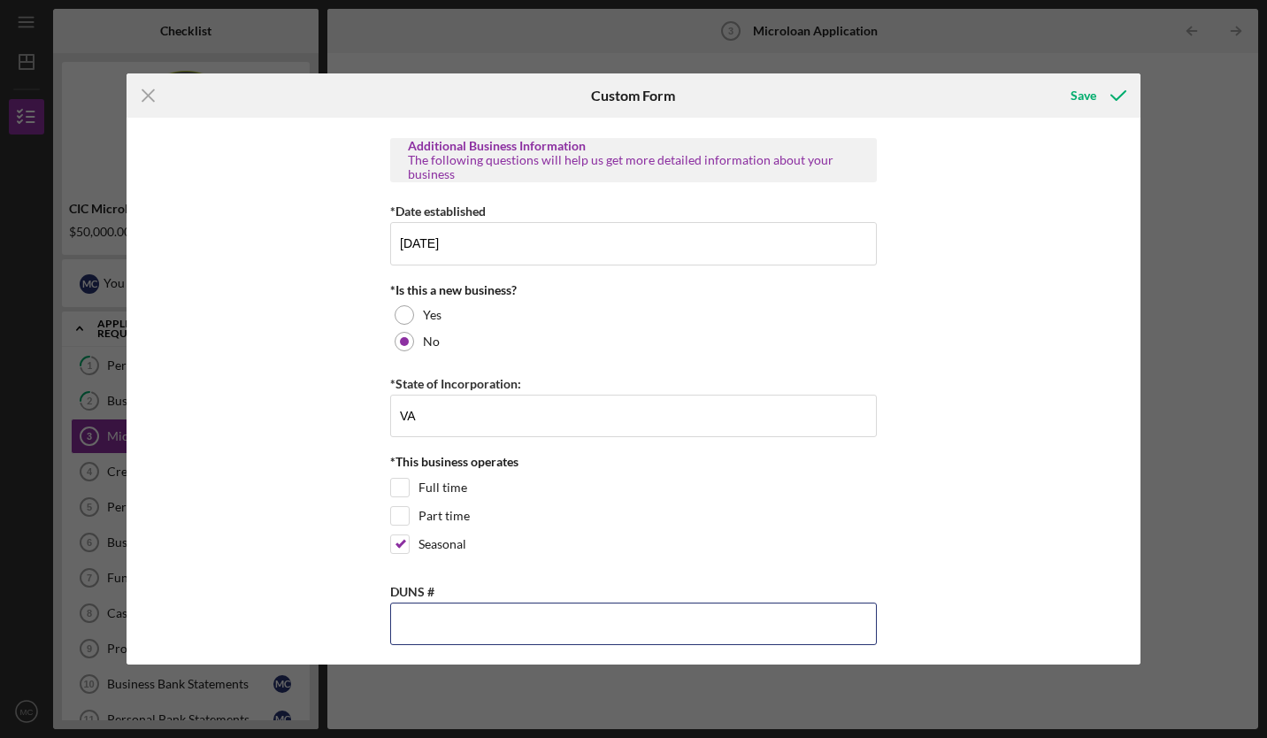
scroll to position [2115, 0]
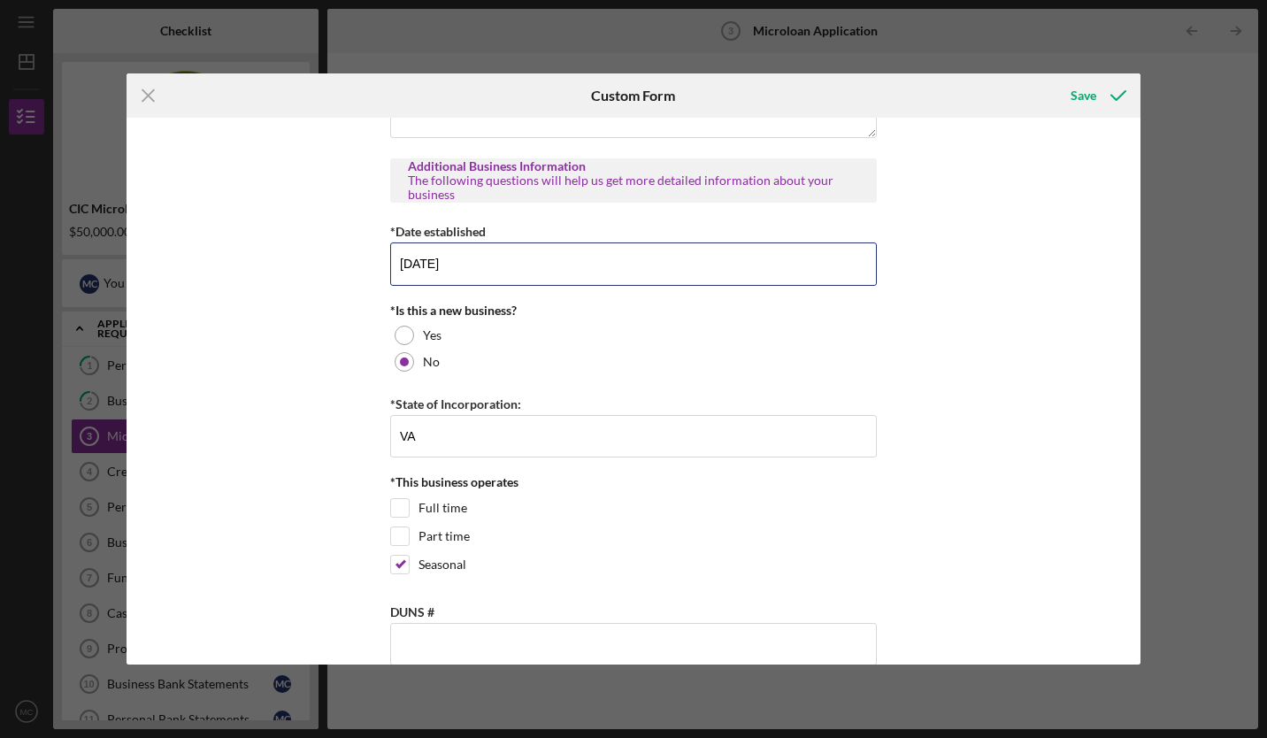
click at [471, 258] on input "[DATE]" at bounding box center [633, 263] width 486 height 42
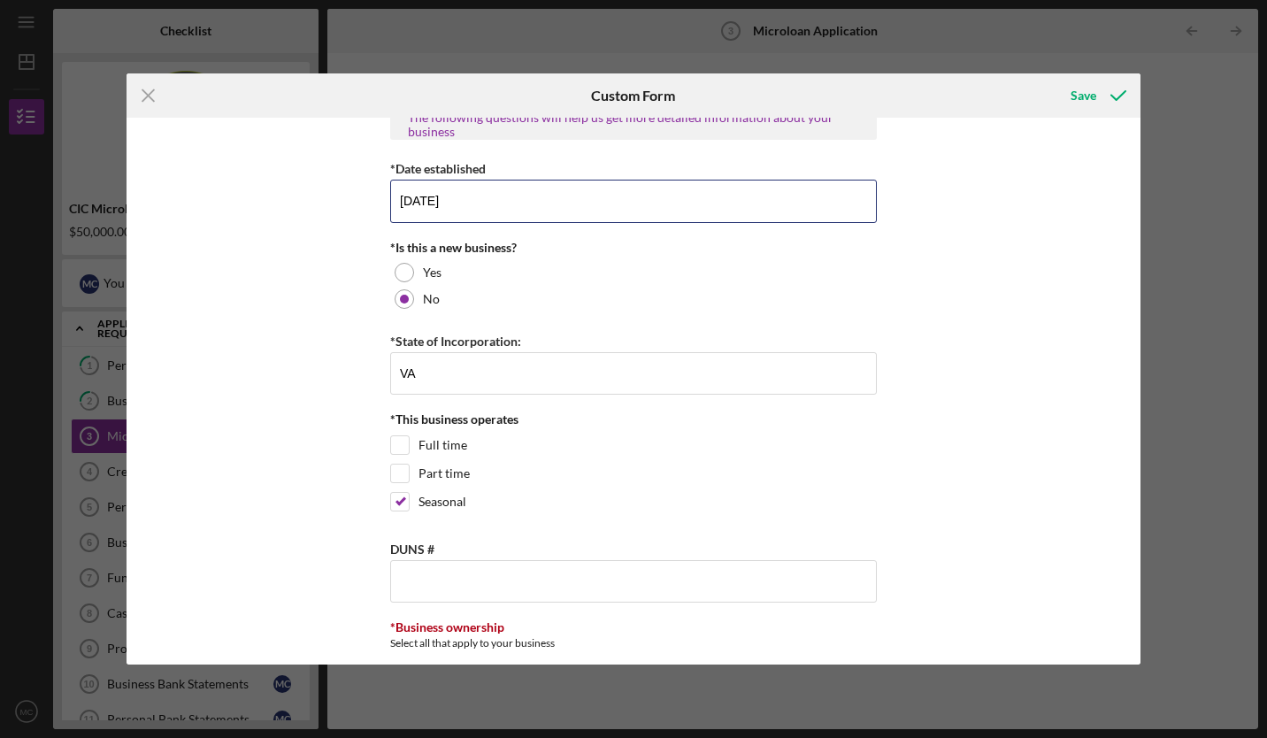
scroll to position [2159, 0]
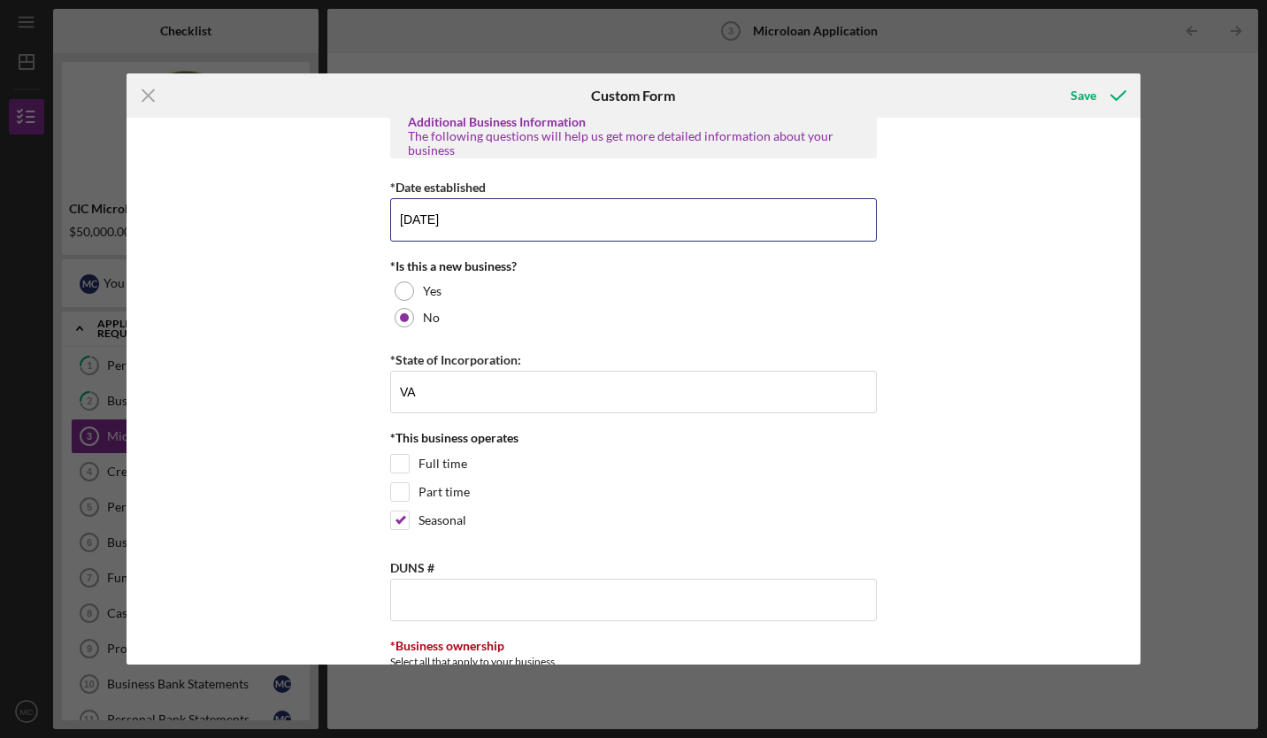
click at [425, 219] on input "[DATE]" at bounding box center [633, 219] width 486 height 42
click at [464, 216] on input "[DATE]" at bounding box center [633, 219] width 486 height 42
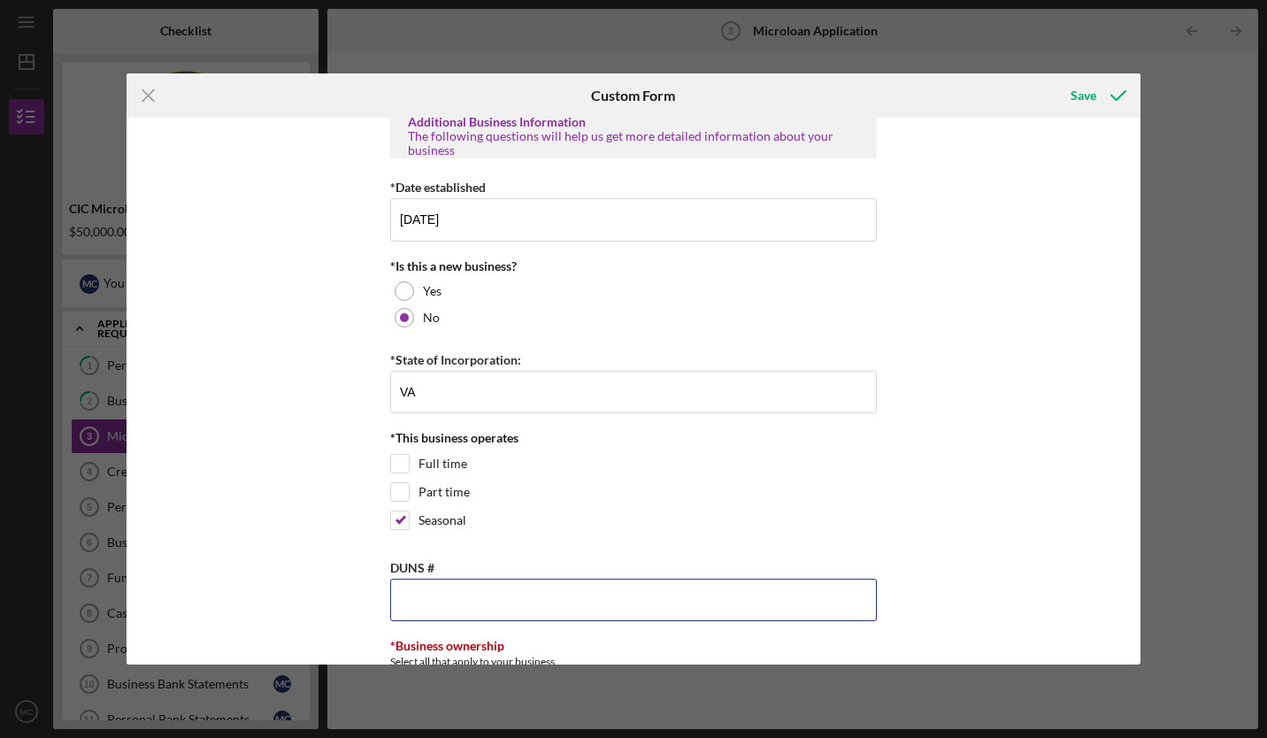
click at [437, 586] on input "DUNS #" at bounding box center [633, 599] width 486 height 42
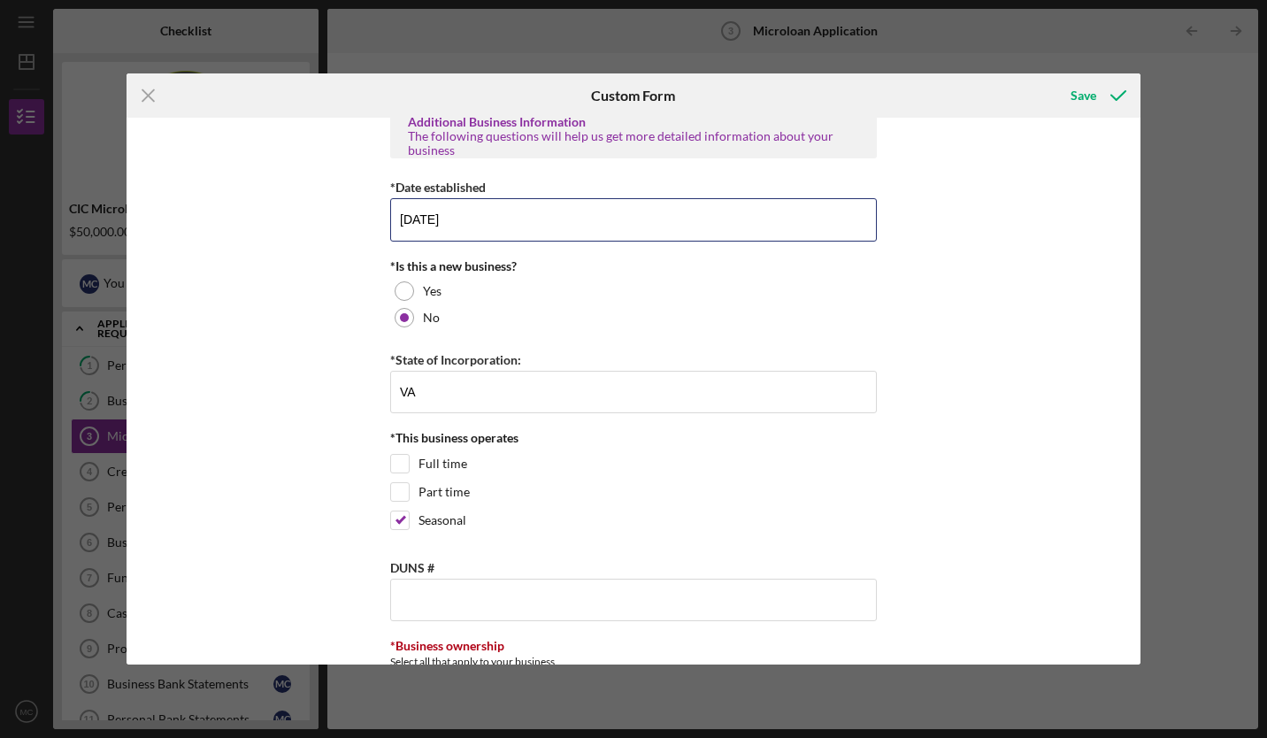
click at [471, 216] on input "[DATE]" at bounding box center [633, 219] width 486 height 42
type input "[DATE]"
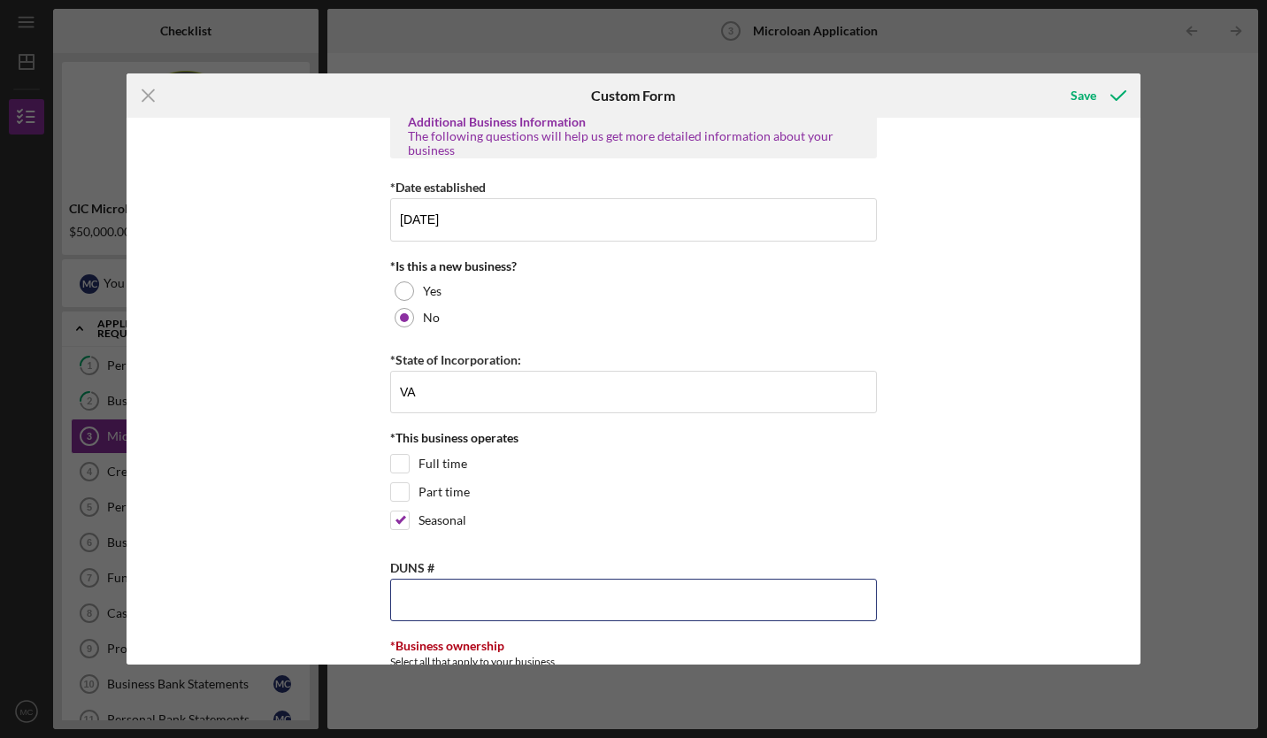
click at [456, 598] on input "DUNS #" at bounding box center [633, 599] width 486 height 42
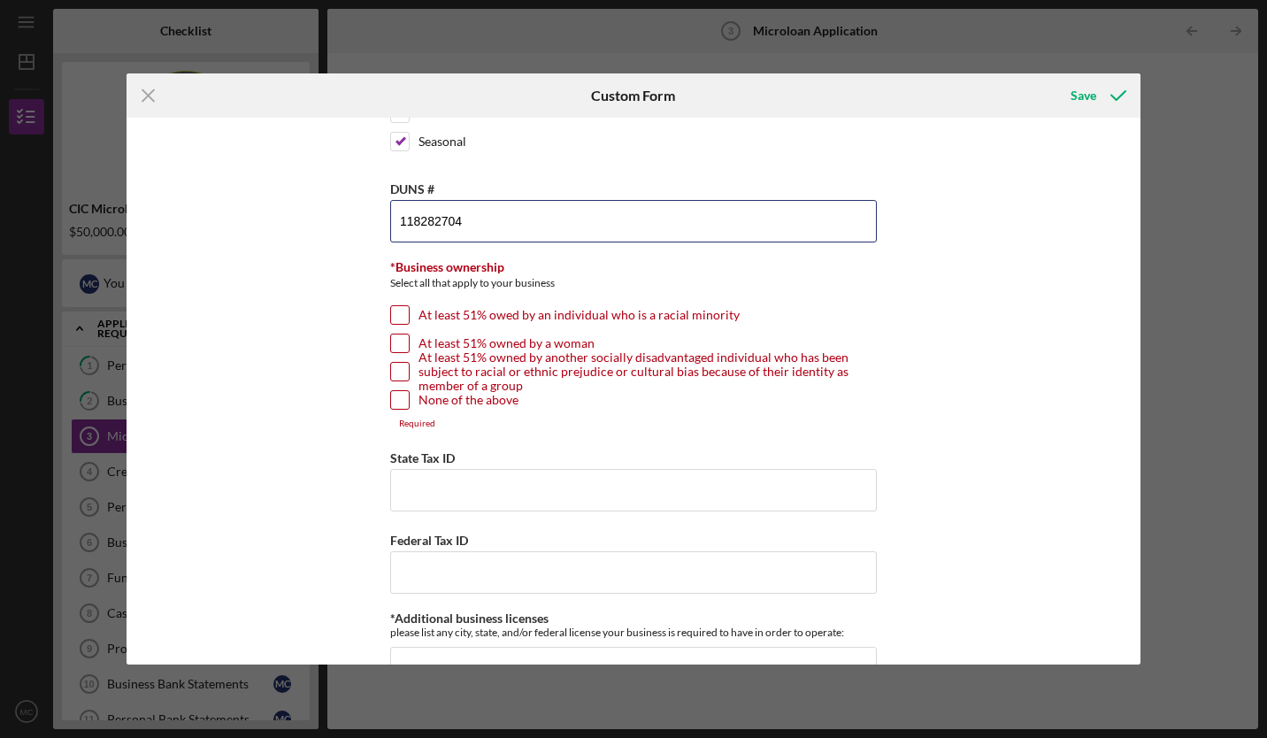
scroll to position [2542, 0]
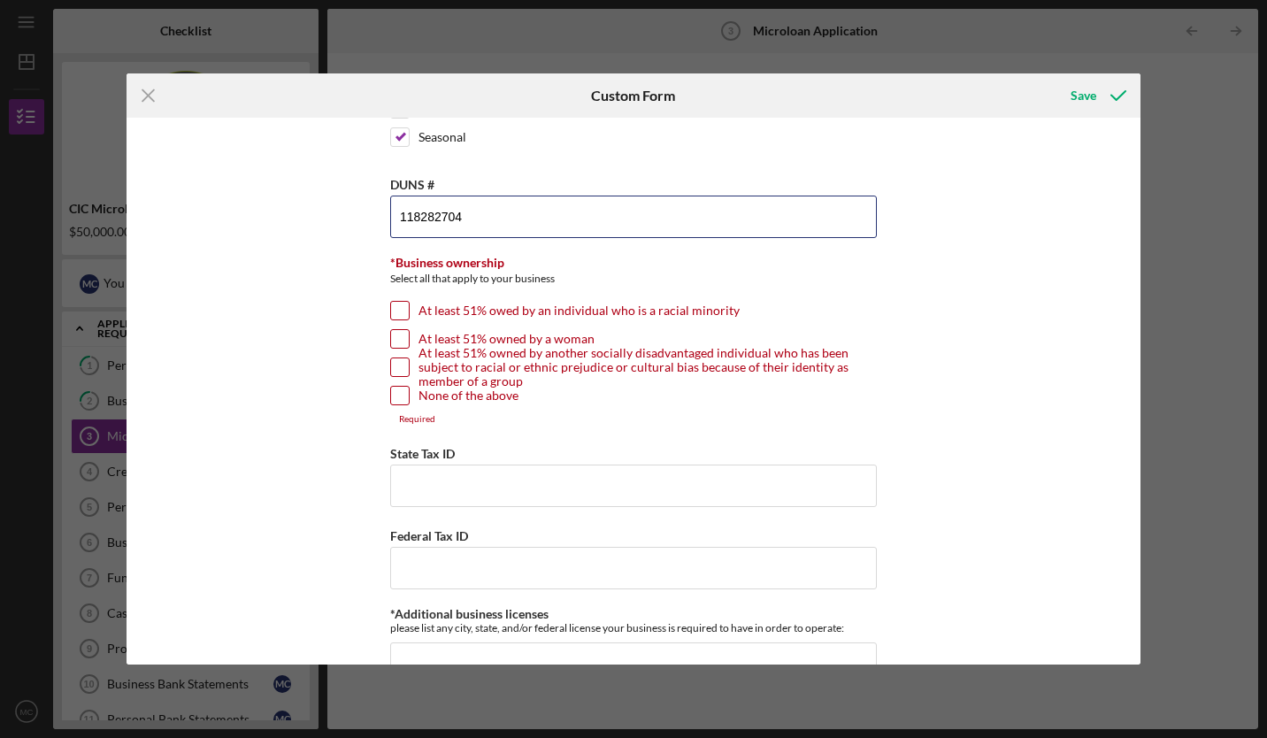
type input "118282704"
click at [398, 305] on input "At least 51% owed by an individual who is a racial minority" at bounding box center [400, 311] width 18 height 18
checkbox input "true"
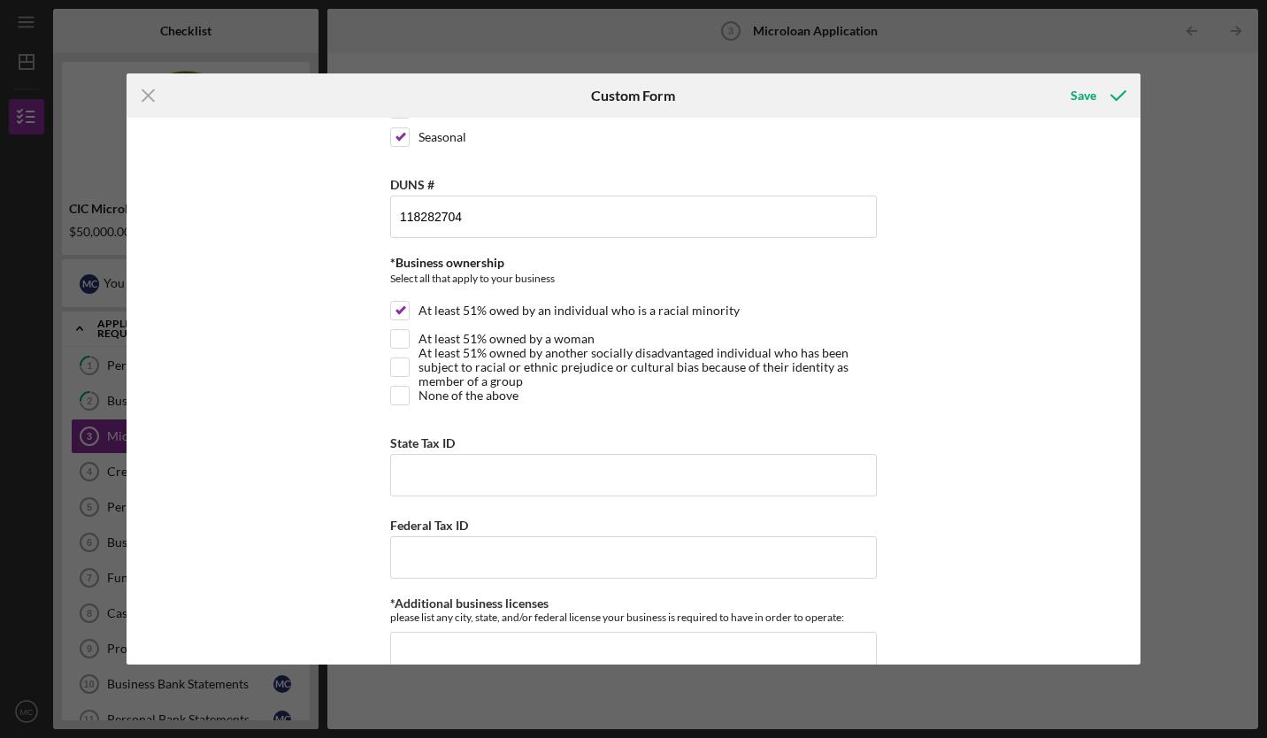
click at [391, 330] on input "At least 51% owned by a woman" at bounding box center [400, 339] width 18 height 18
checkbox input "true"
click at [414, 471] on input "State Tax ID" at bounding box center [633, 475] width 486 height 42
click at [1085, 99] on div "Save" at bounding box center [1083, 95] width 26 height 35
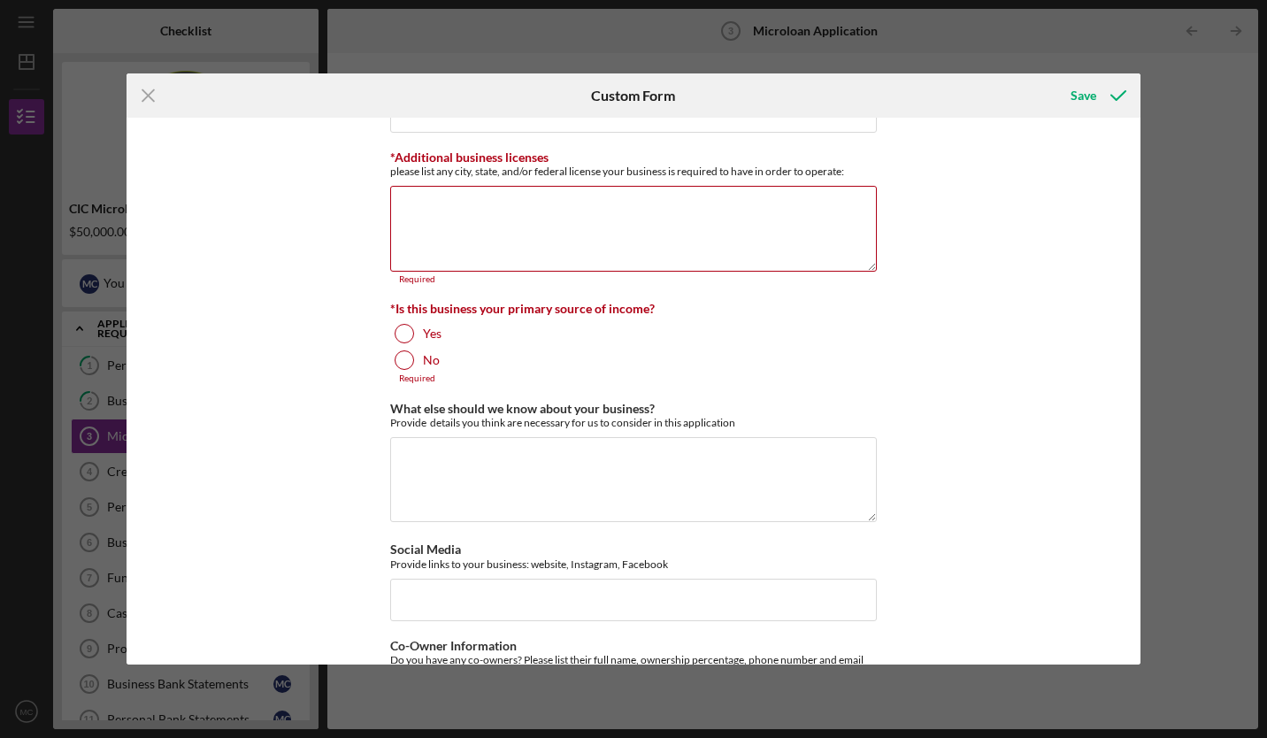
scroll to position [3019, 0]
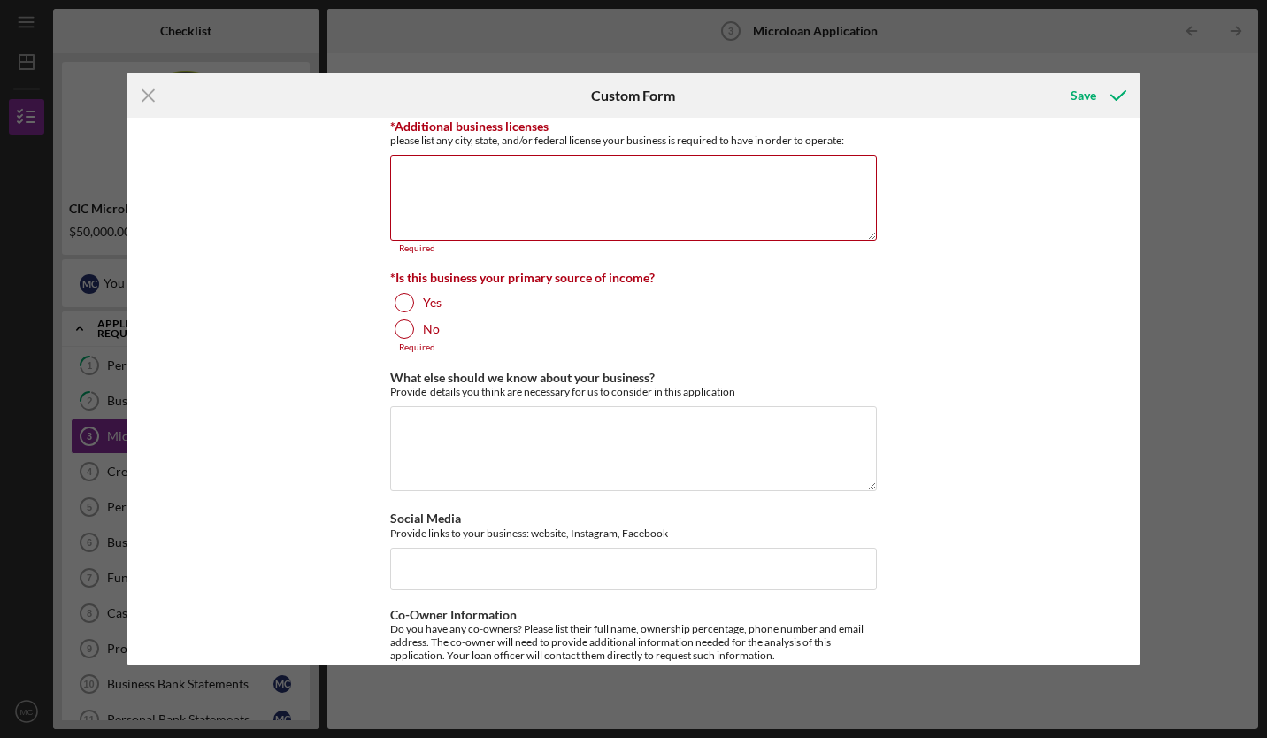
click at [1119, 96] on icon "submit" at bounding box center [1118, 95] width 44 height 44
click at [1086, 96] on div "Save" at bounding box center [1083, 95] width 26 height 35
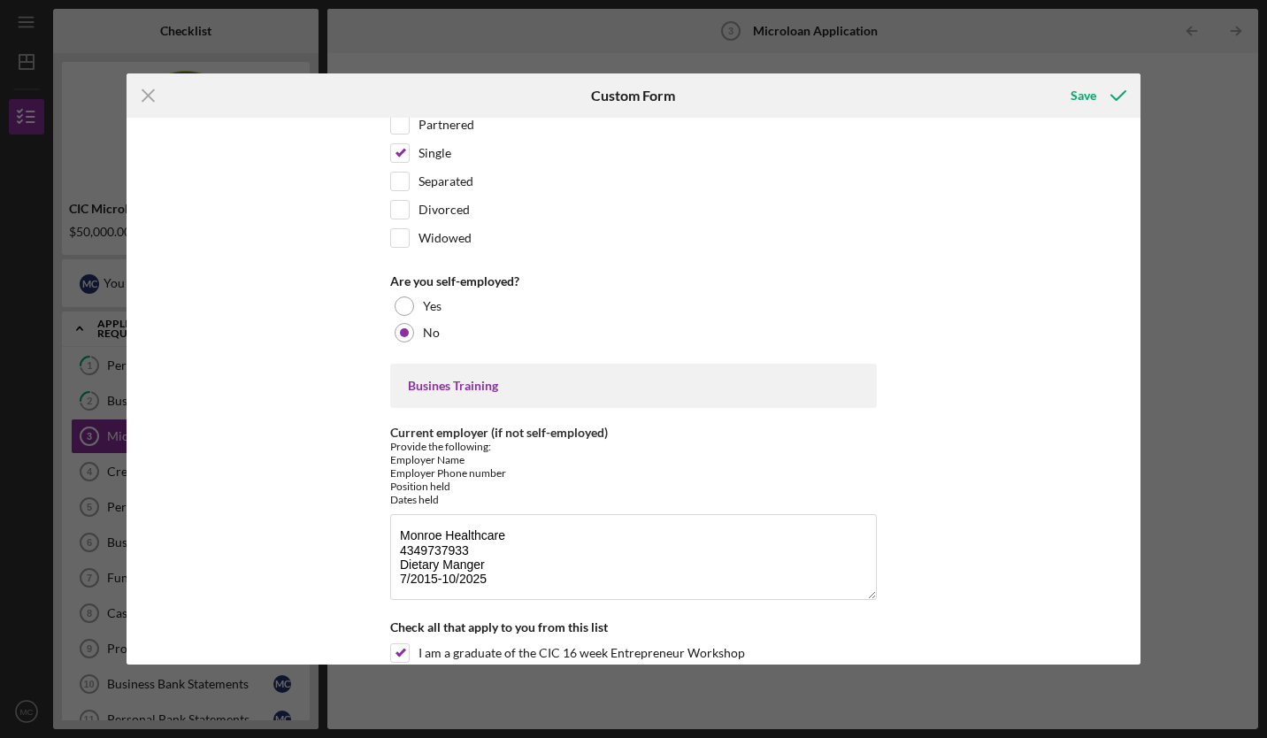
scroll to position [1298, 0]
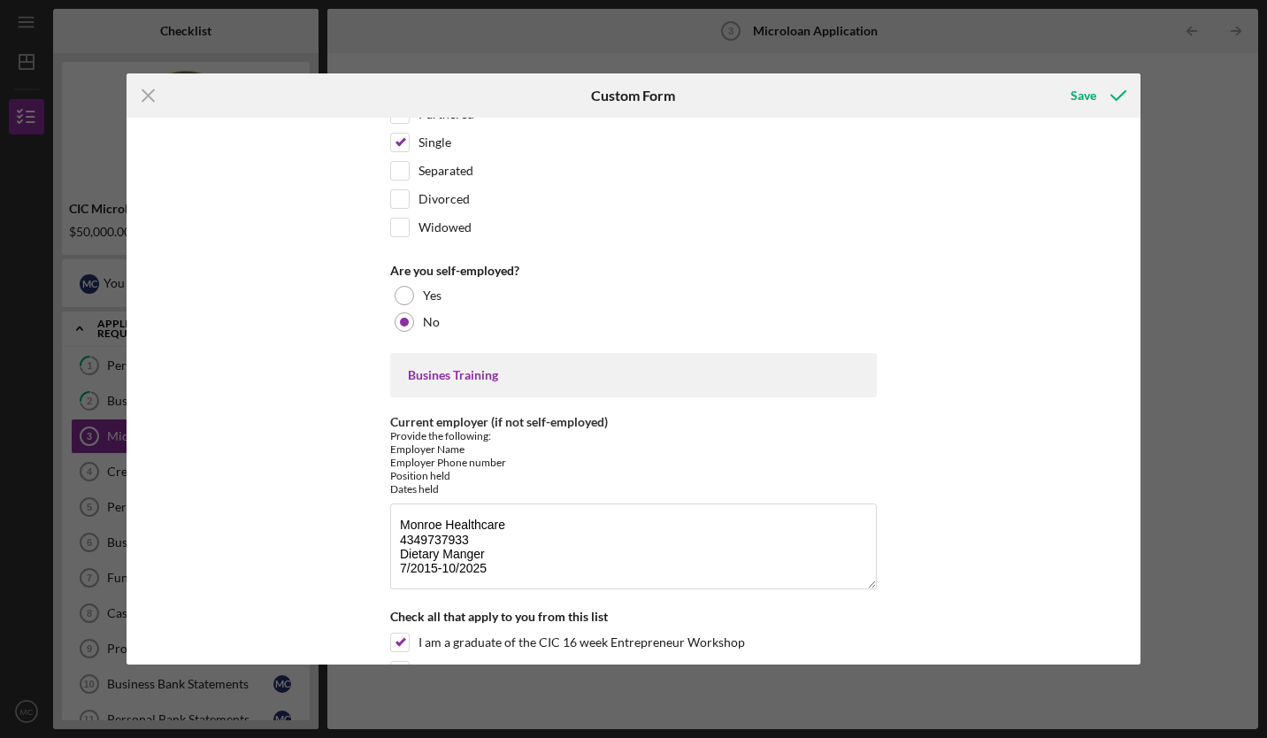
click at [1071, 96] on div "Save" at bounding box center [1083, 95] width 26 height 35
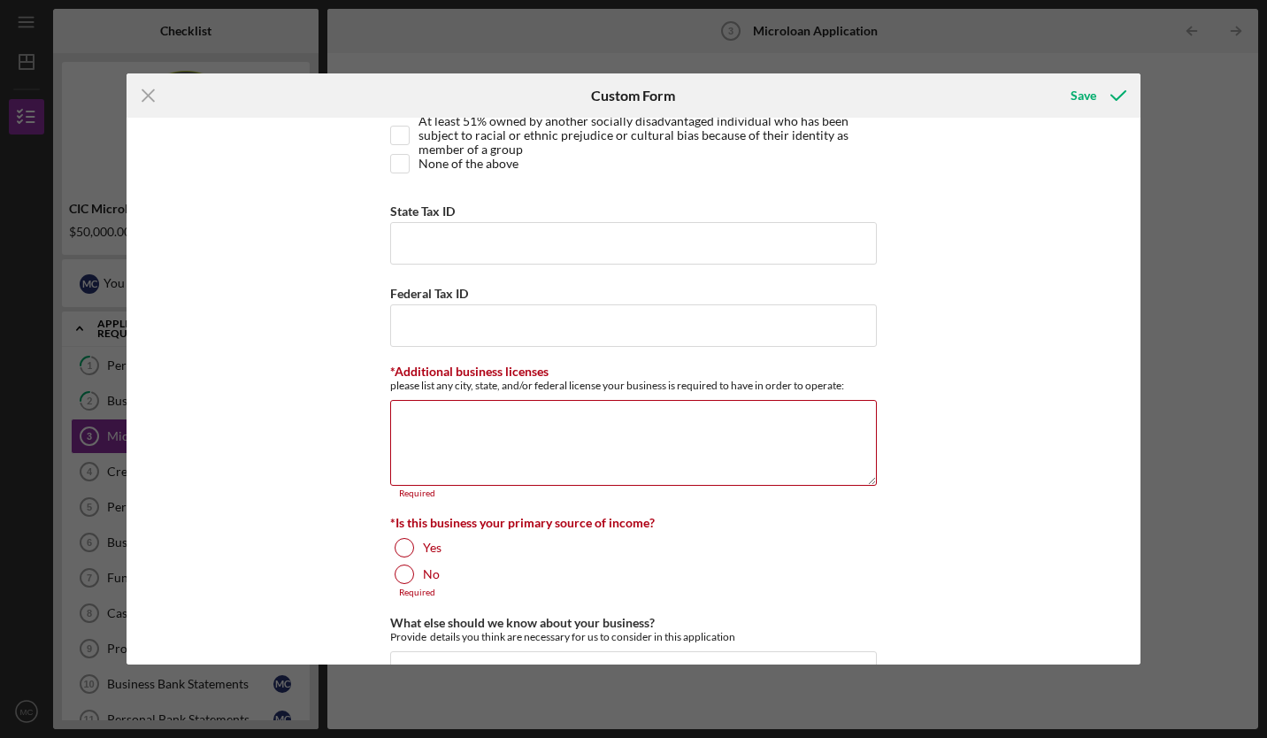
scroll to position [2780, 0]
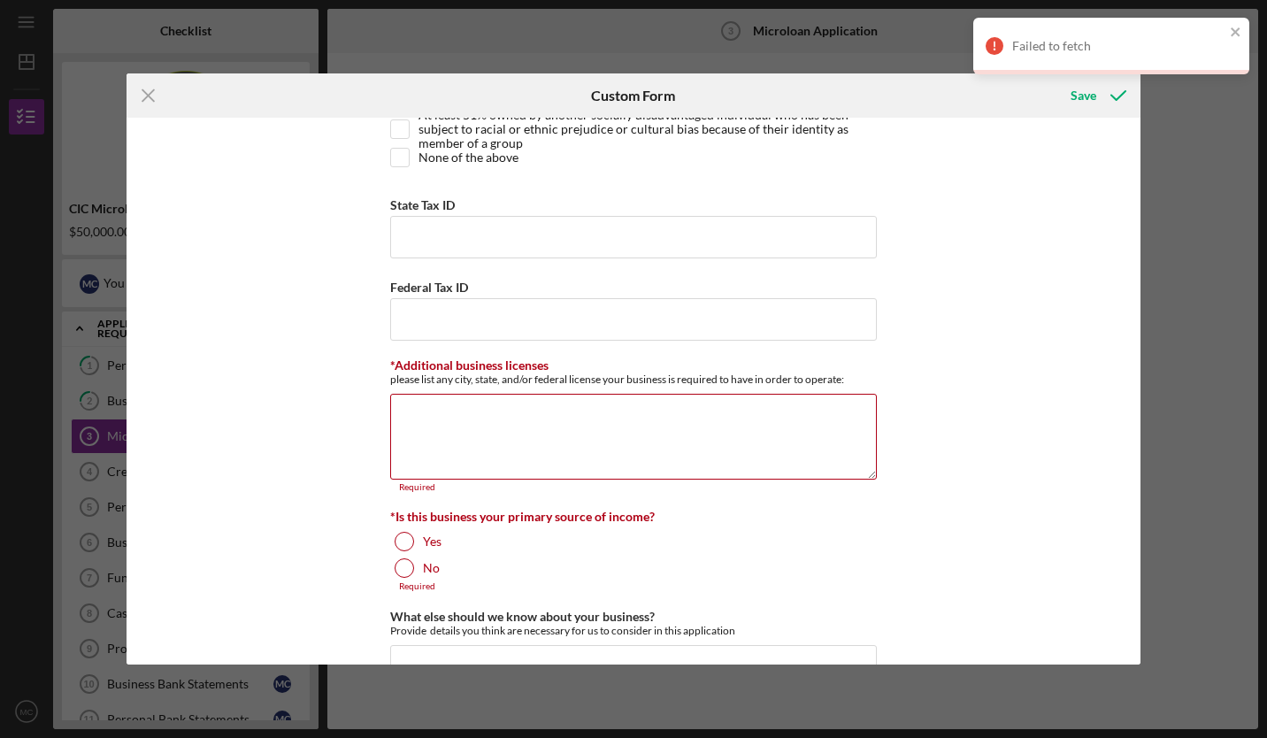
click at [1082, 103] on div "Save" at bounding box center [1083, 95] width 26 height 35
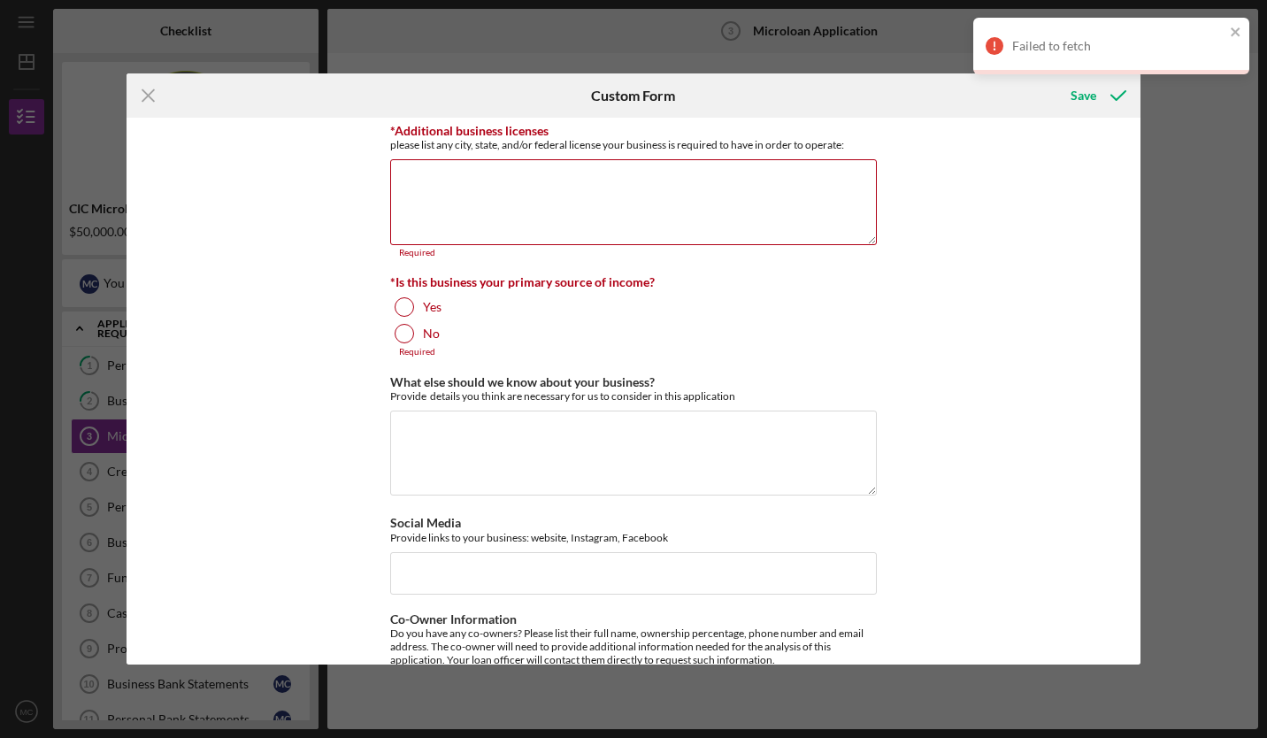
scroll to position [3019, 0]
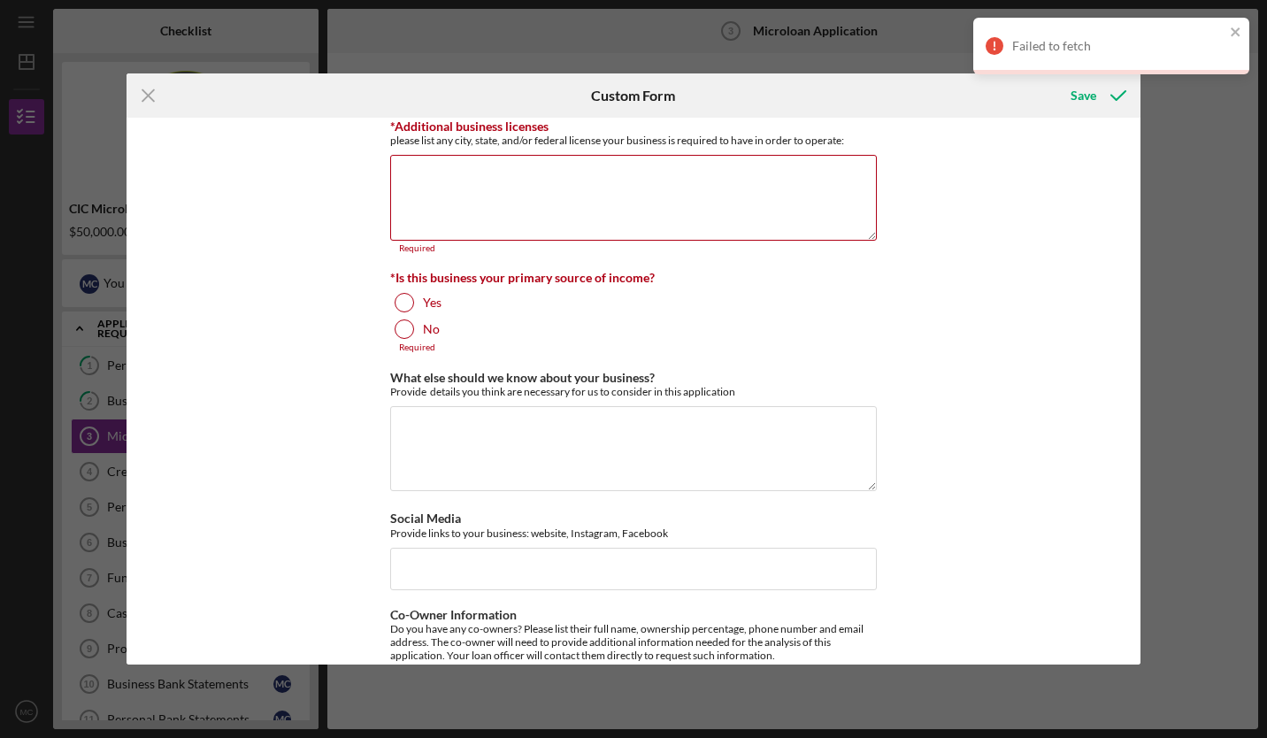
click at [677, 177] on textarea "*Additional business licenses" at bounding box center [633, 197] width 486 height 85
